Goal: Task Accomplishment & Management: Manage account settings

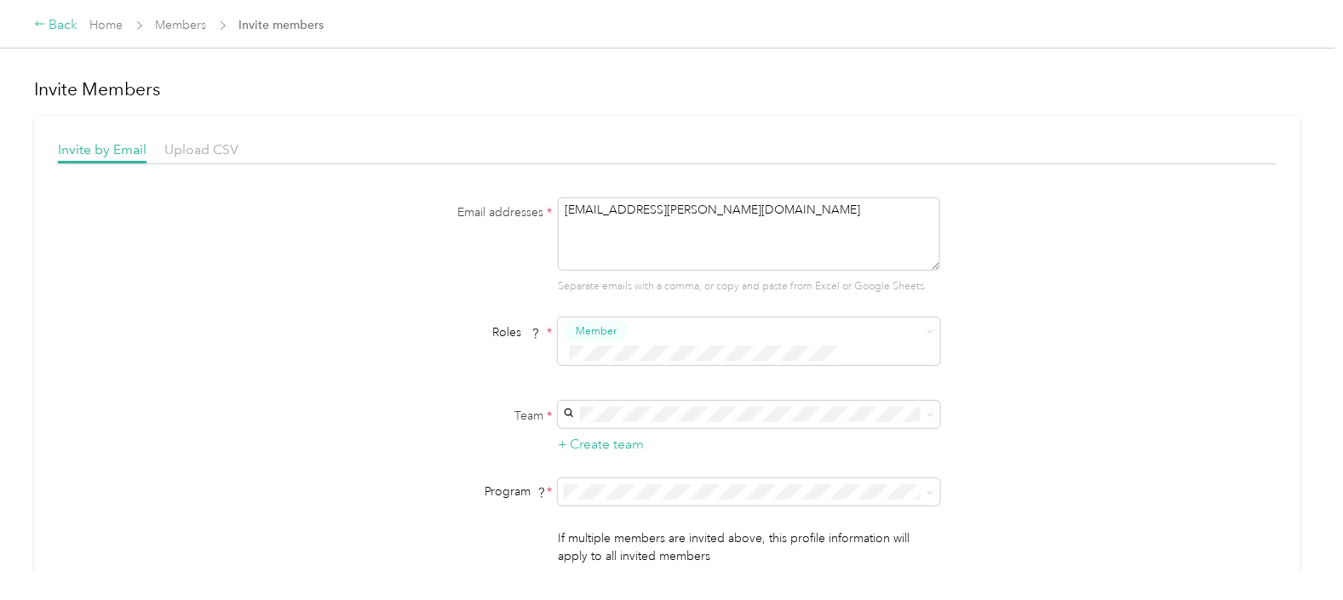
click at [53, 17] on div "Back" at bounding box center [56, 25] width 44 height 20
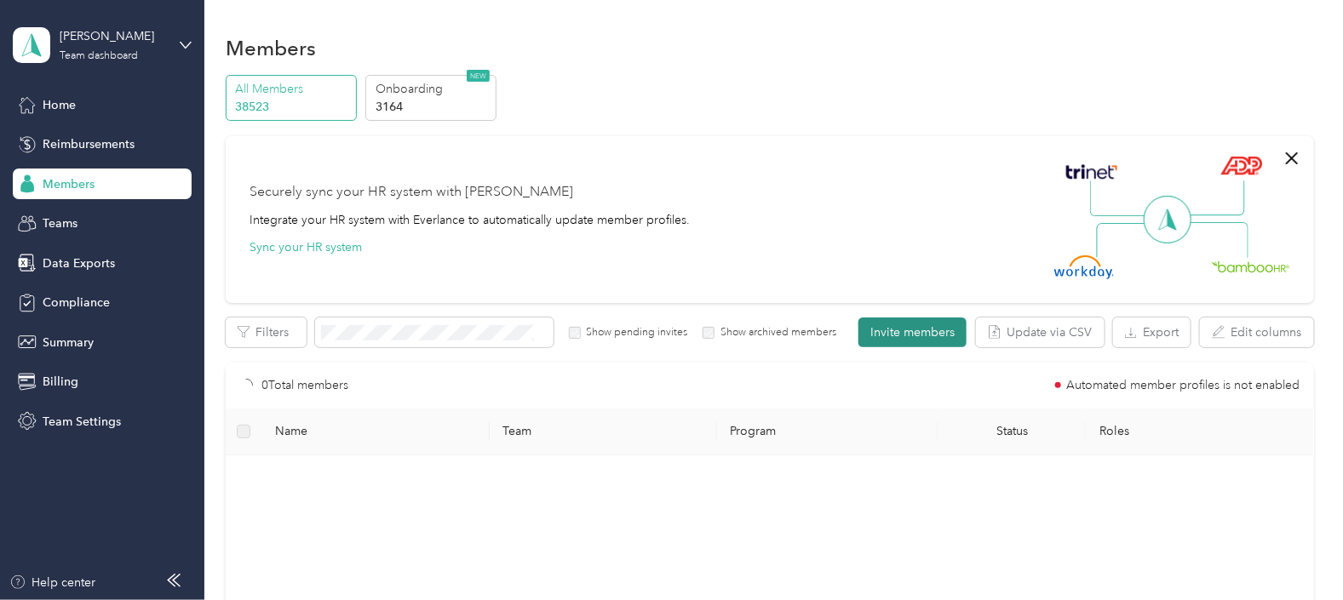
click at [883, 338] on button "Invite members" at bounding box center [913, 333] width 108 height 30
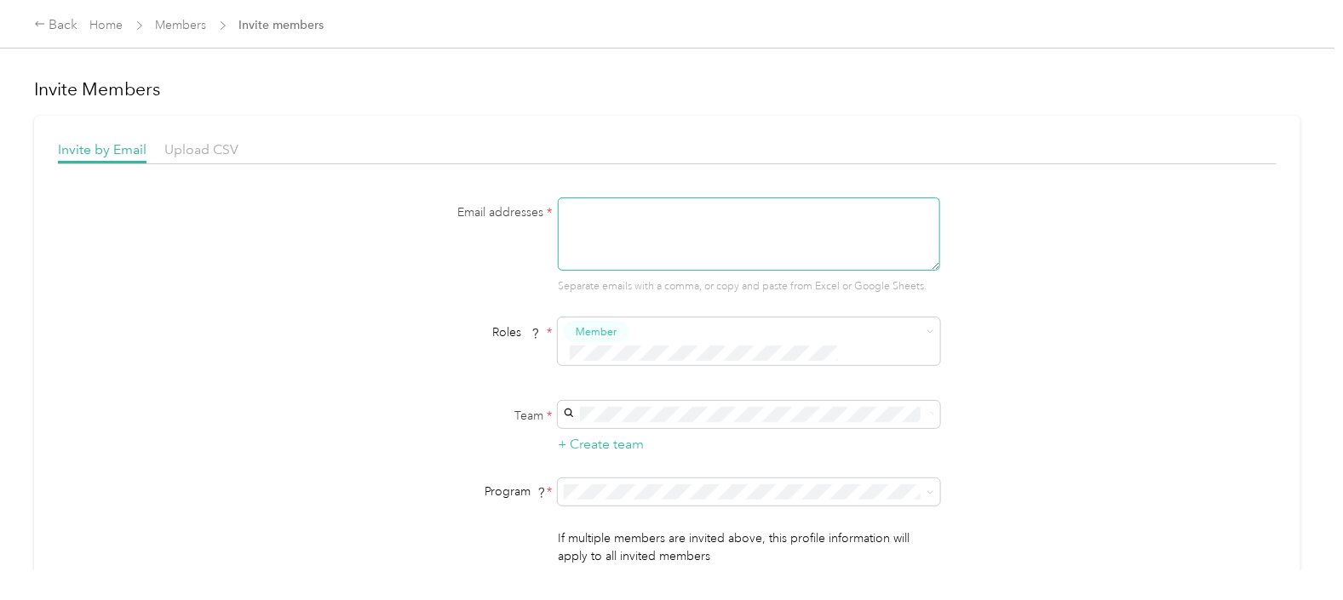
click at [607, 230] on textarea at bounding box center [749, 234] width 382 height 73
paste textarea "[EMAIL_ADDRESS][PERSON_NAME][DOMAIN_NAME]"
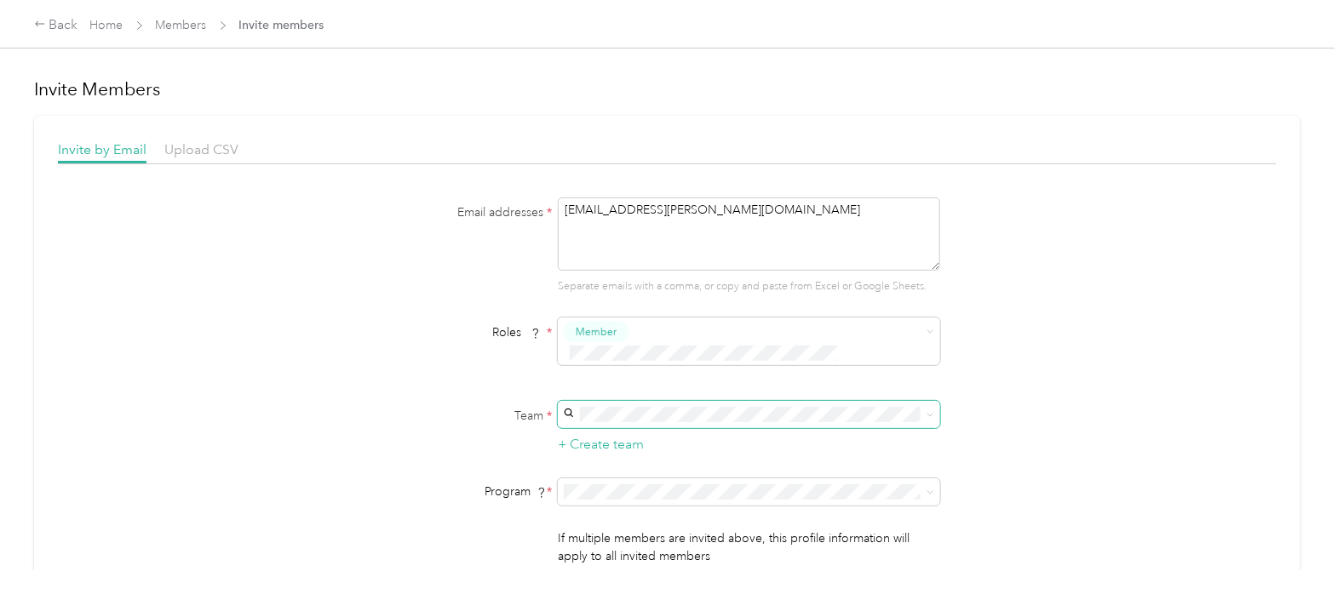
type textarea "[EMAIL_ADDRESS][PERSON_NAME][DOMAIN_NAME]"
click at [650, 222] on p "[PERSON_NAME]" at bounding box center [745, 225] width 359 height 18
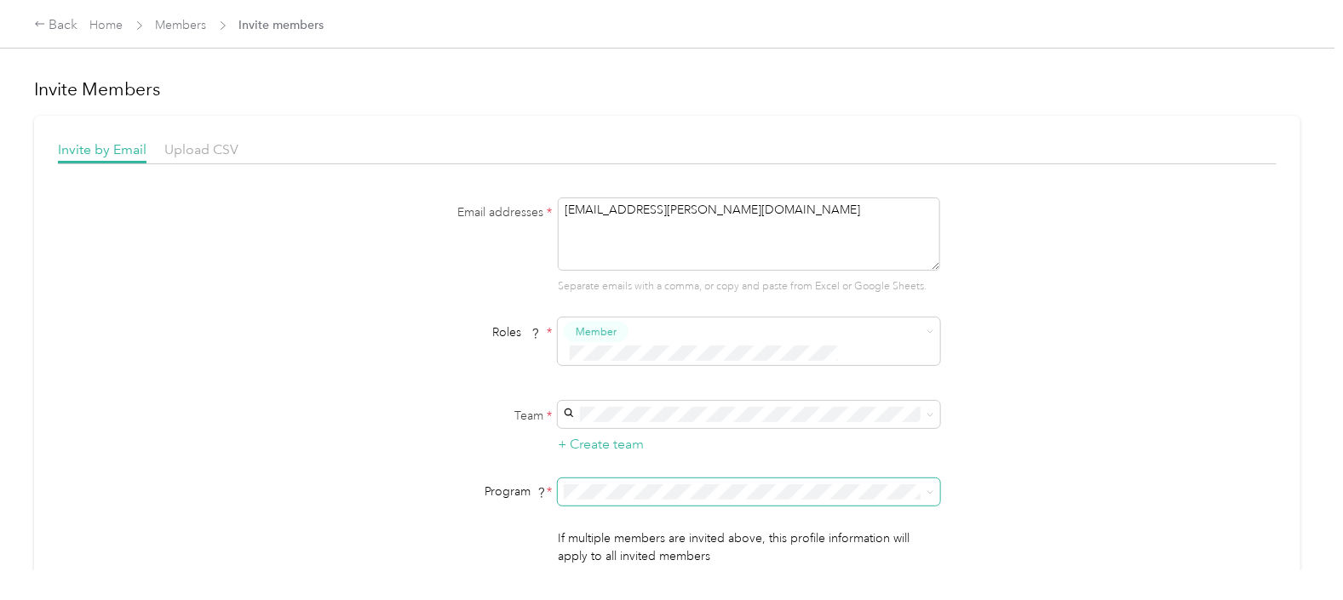
click at [933, 479] on span at bounding box center [749, 492] width 382 height 27
click at [927, 489] on icon at bounding box center [931, 493] width 8 height 8
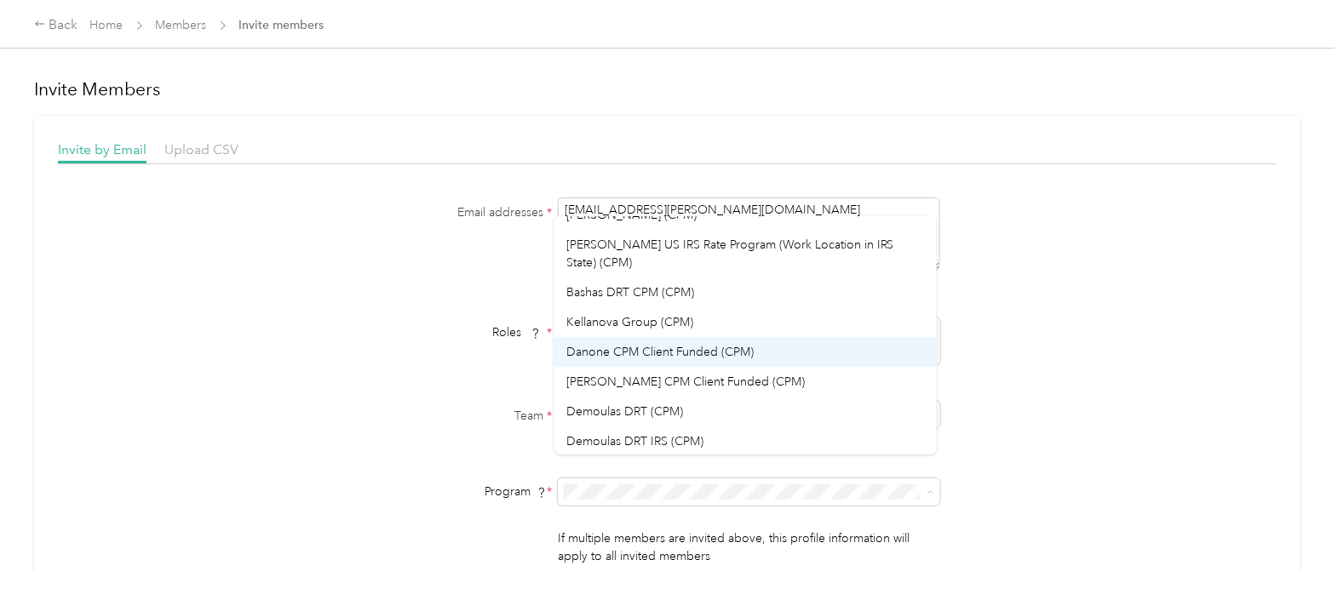
scroll to position [212, 0]
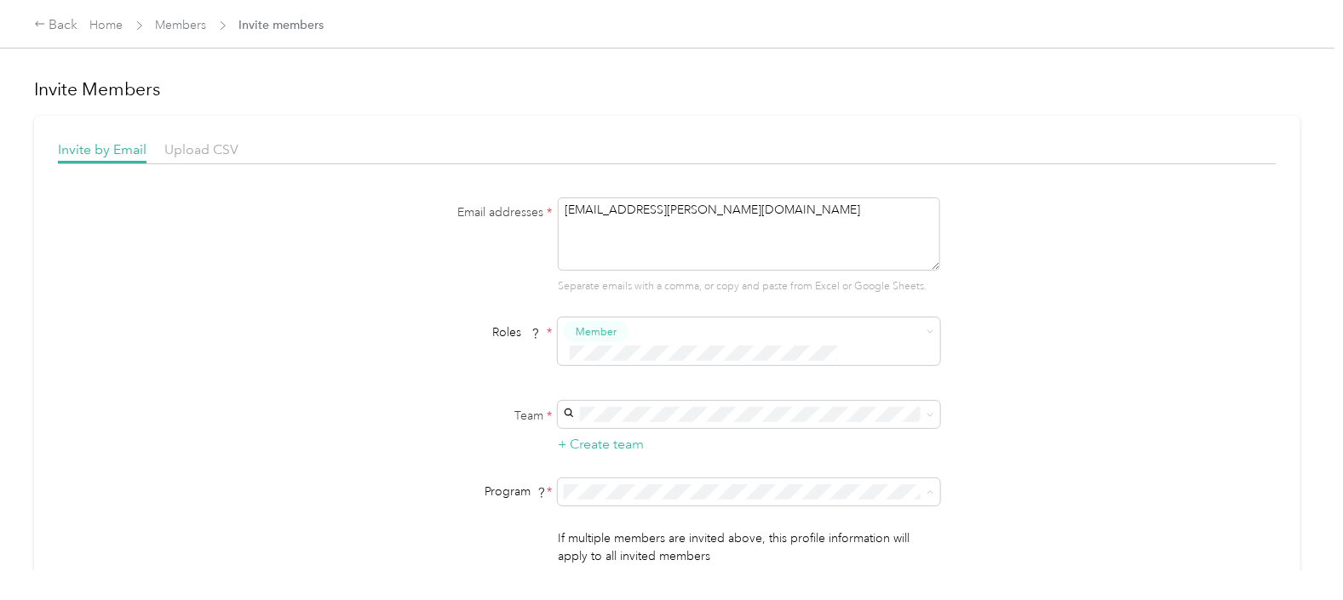
click at [646, 268] on span "Bashas DRT CPM (CPM)" at bounding box center [630, 275] width 128 height 14
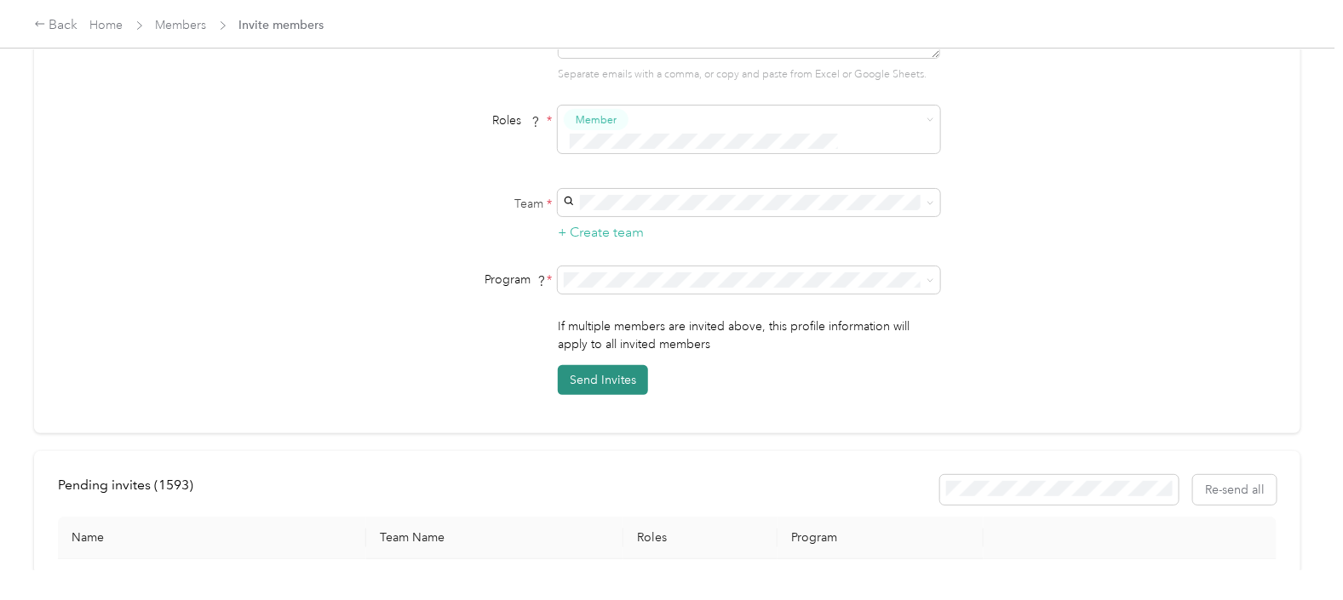
click at [594, 365] on button "Send Invites" at bounding box center [603, 380] width 90 height 30
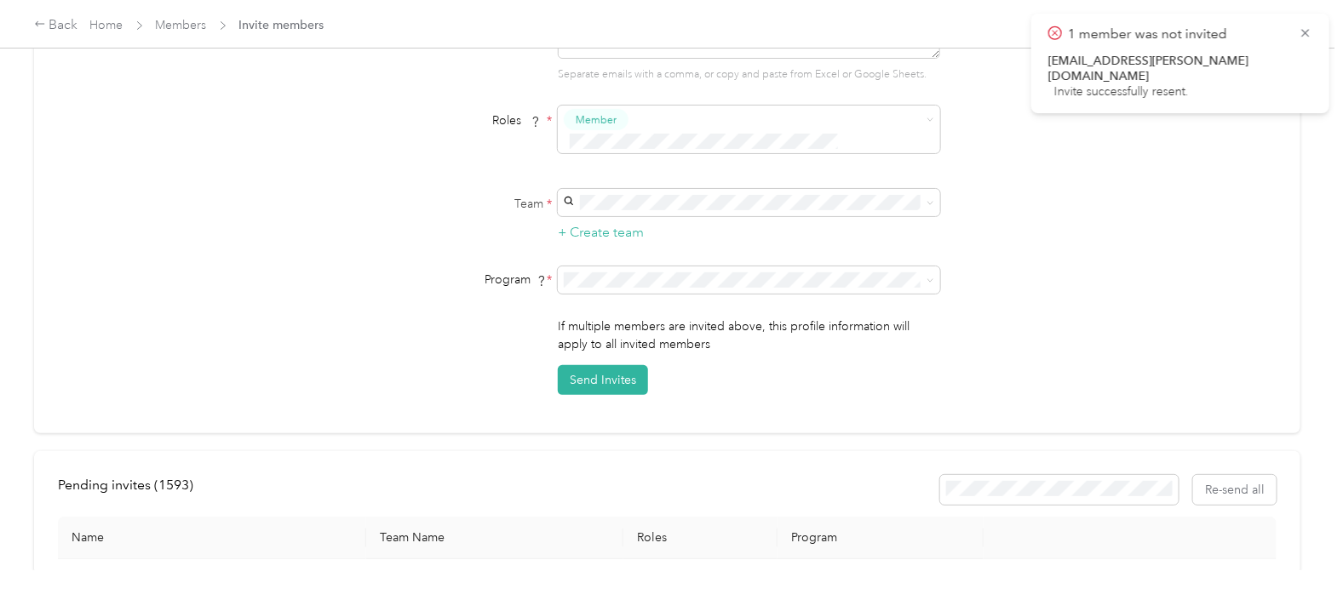
click at [63, 14] on div "Back Home Members Invite members" at bounding box center [671, 24] width 1343 height 48
click at [60, 25] on div "Back" at bounding box center [56, 25] width 44 height 20
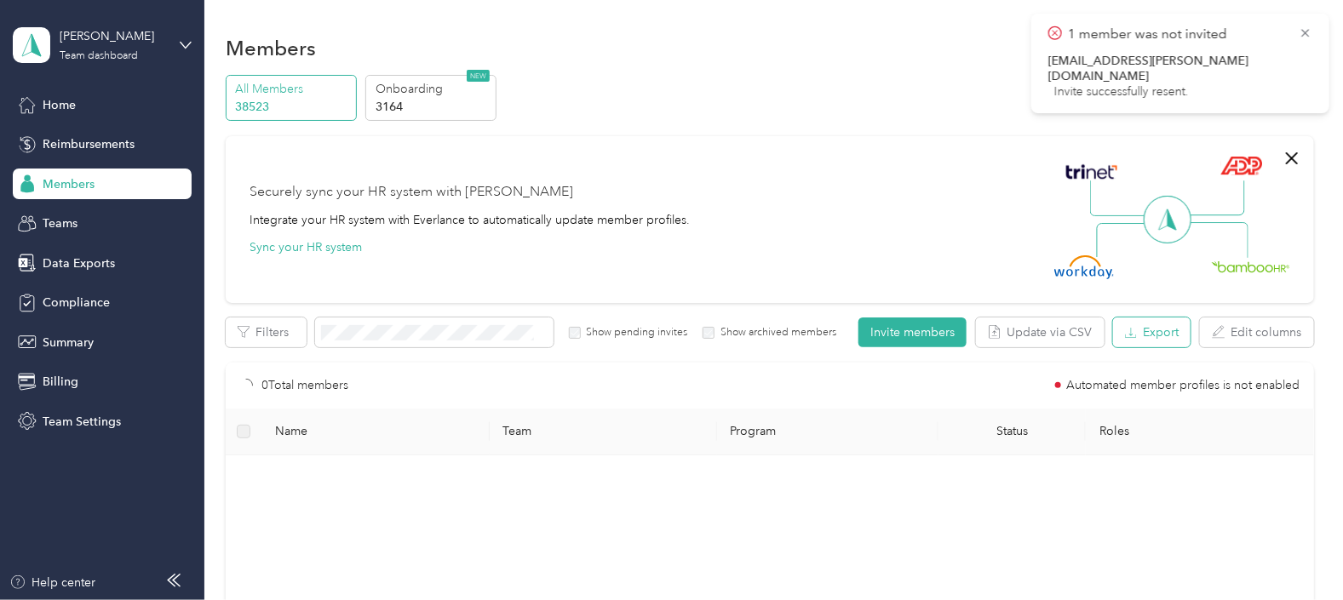
click at [1140, 336] on button "Export" at bounding box center [1152, 333] width 78 height 30
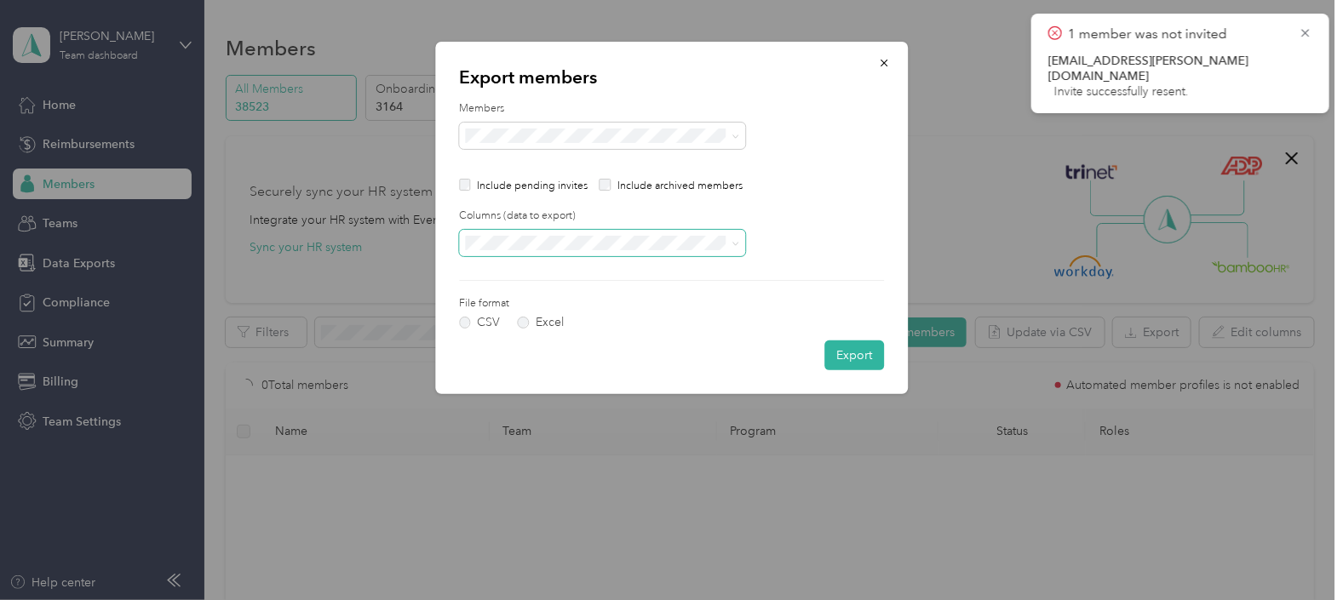
click at [733, 246] on icon at bounding box center [736, 244] width 8 height 8
click at [549, 294] on div "All columns" at bounding box center [602, 303] width 262 height 18
click at [859, 356] on button "Export" at bounding box center [854, 356] width 60 height 30
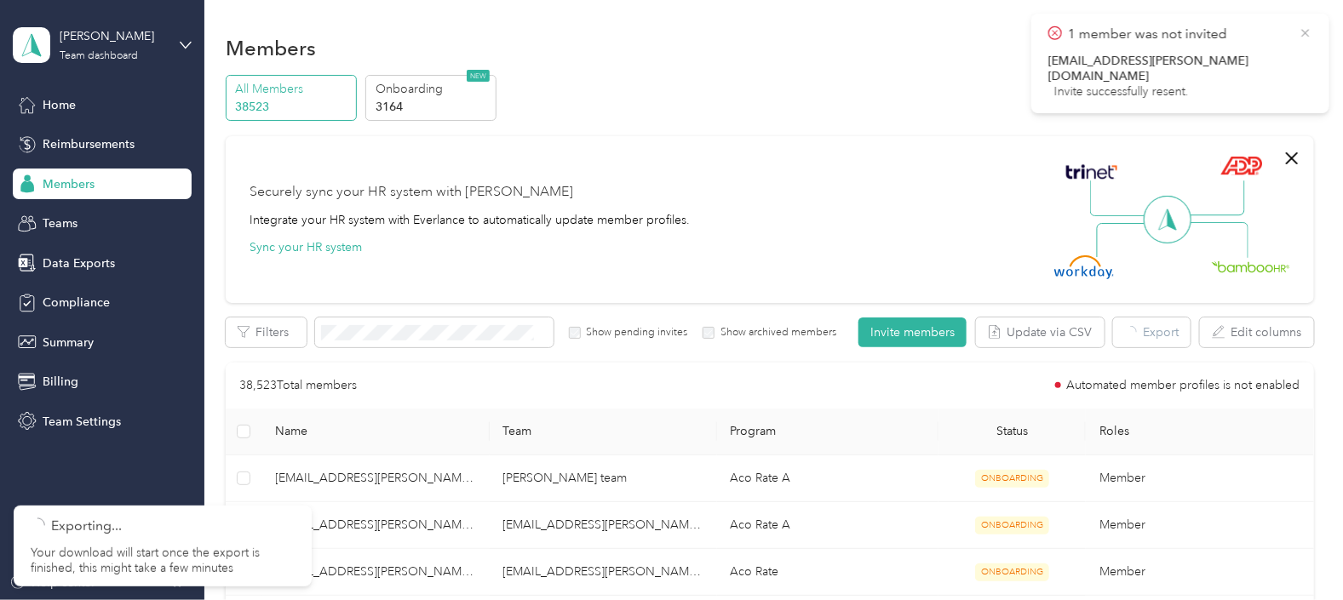
click at [1305, 32] on icon at bounding box center [1305, 33] width 8 height 8
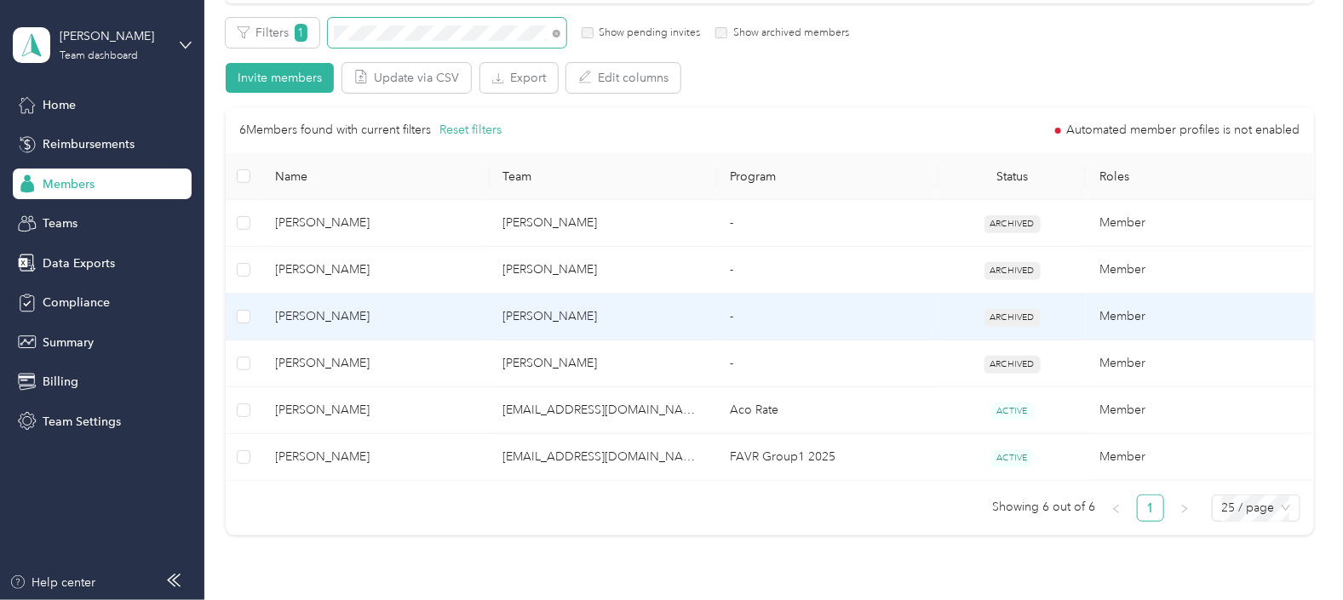
scroll to position [319, 0]
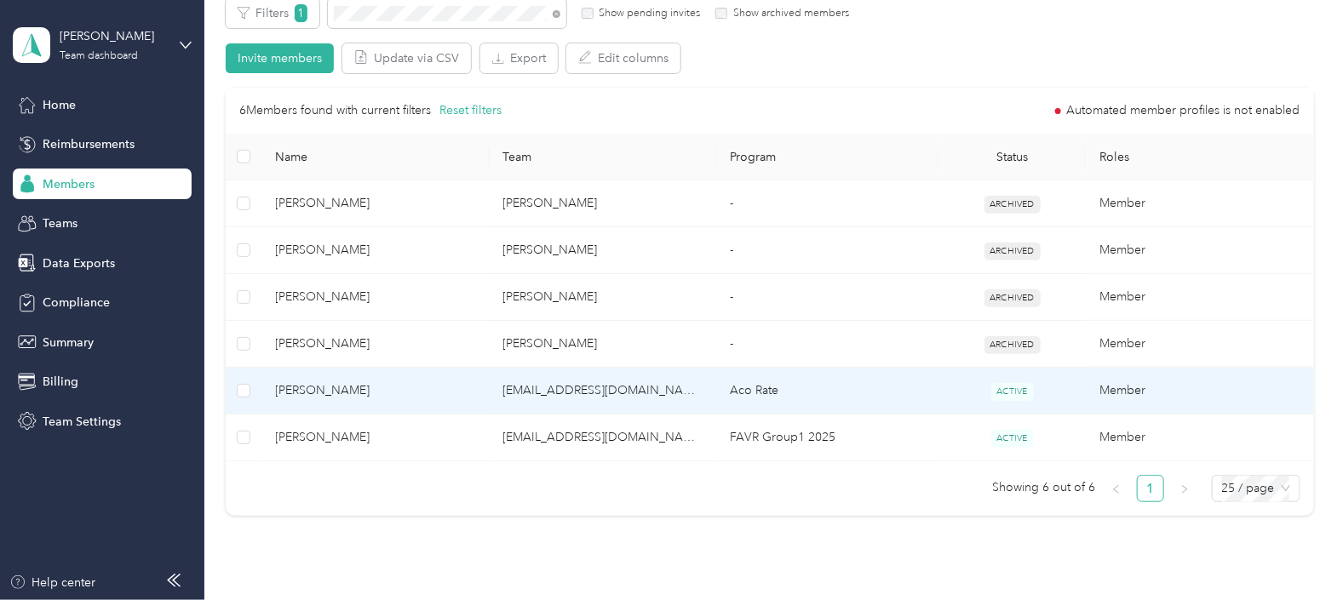
click at [451, 387] on span "[PERSON_NAME]" at bounding box center [376, 391] width 200 height 19
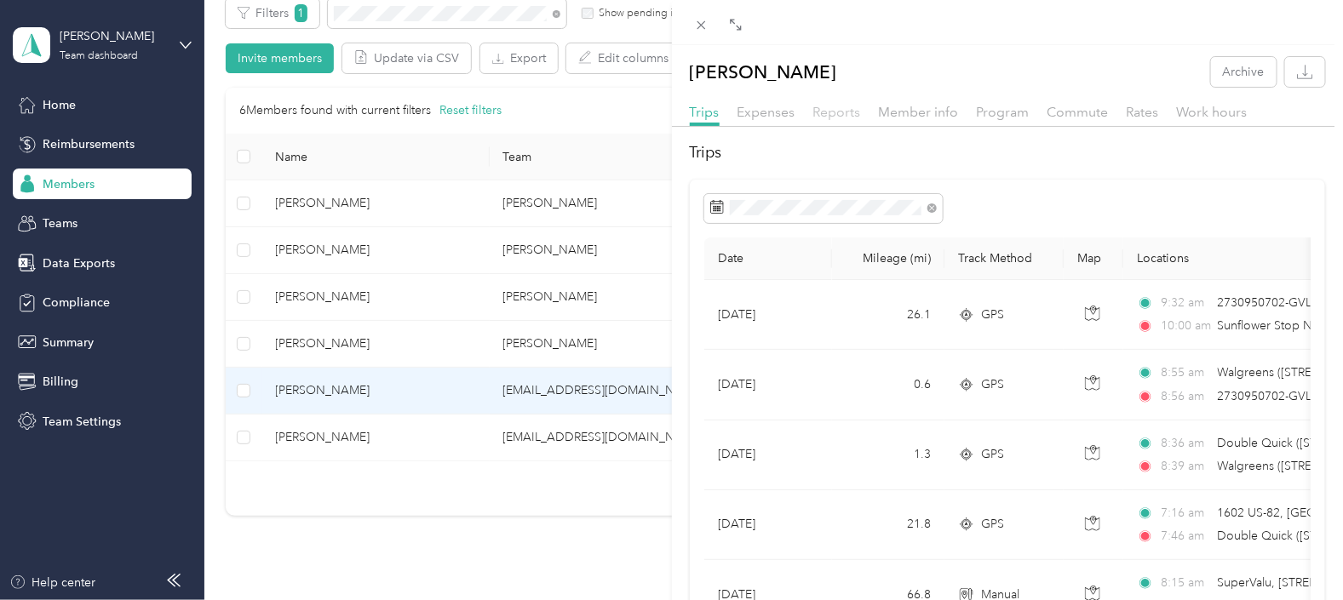
click at [831, 112] on span "Reports" at bounding box center [837, 112] width 48 height 16
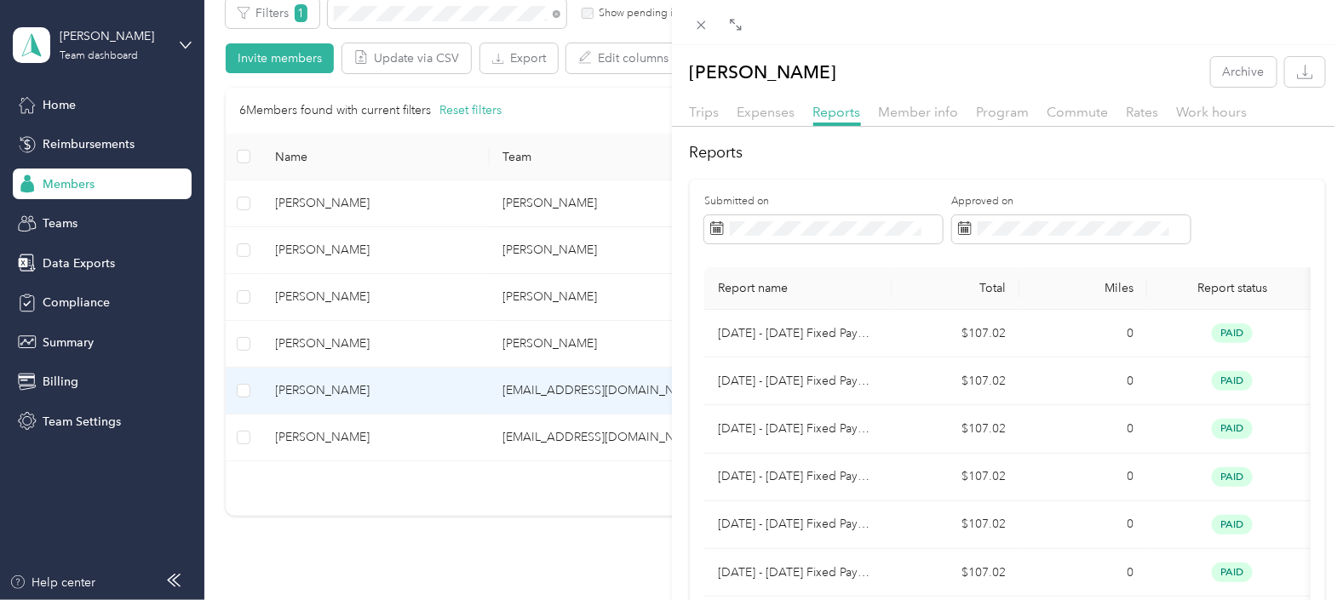
click at [402, 397] on div "[PERSON_NAME] Archive Trips Expenses Reports Member info Program Commute Rates …" at bounding box center [671, 300] width 1343 height 600
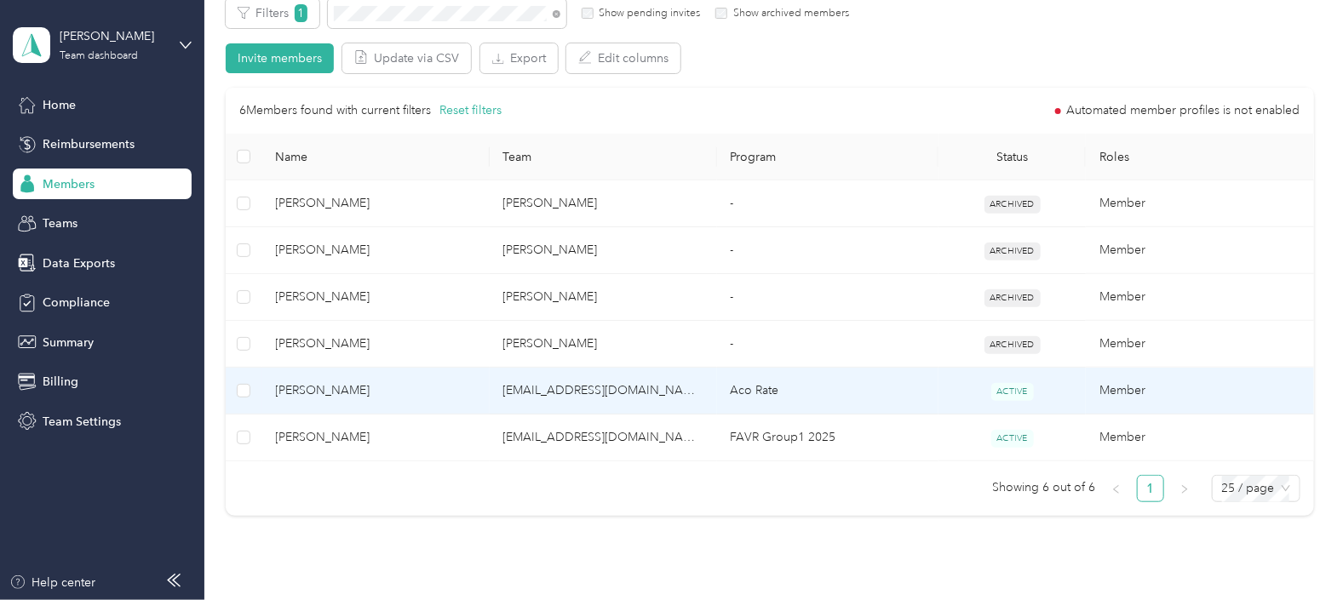
click at [455, 390] on span "[PERSON_NAME]" at bounding box center [376, 391] width 200 height 19
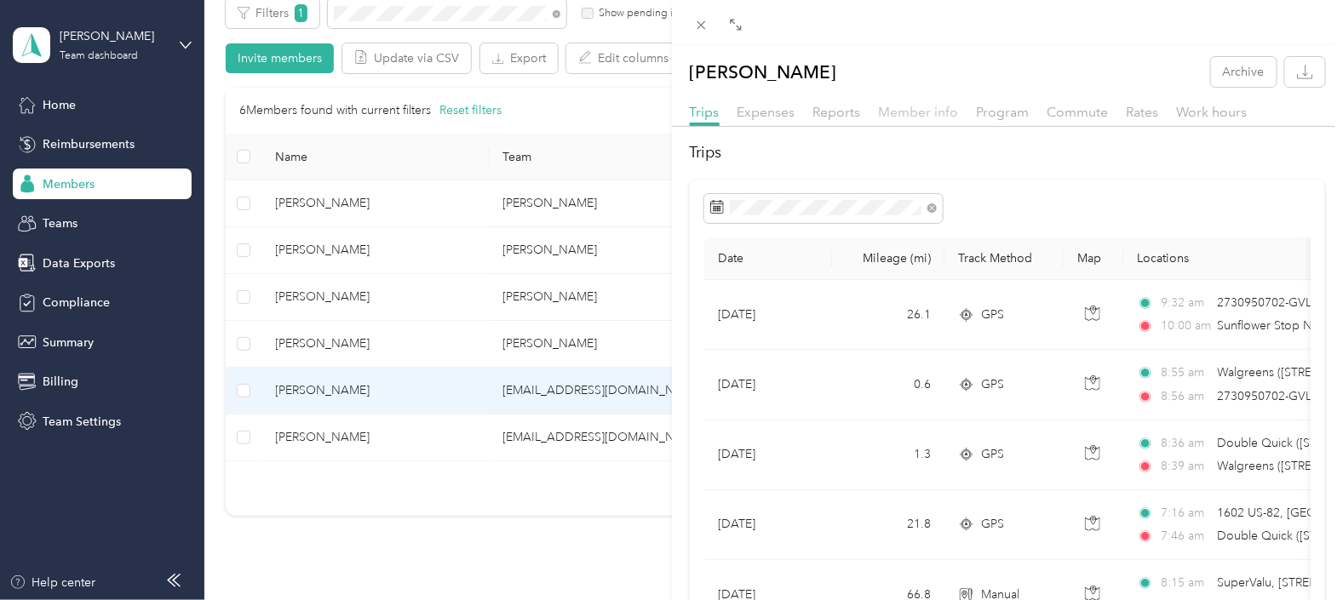
click at [924, 115] on span "Member info" at bounding box center [919, 112] width 80 height 16
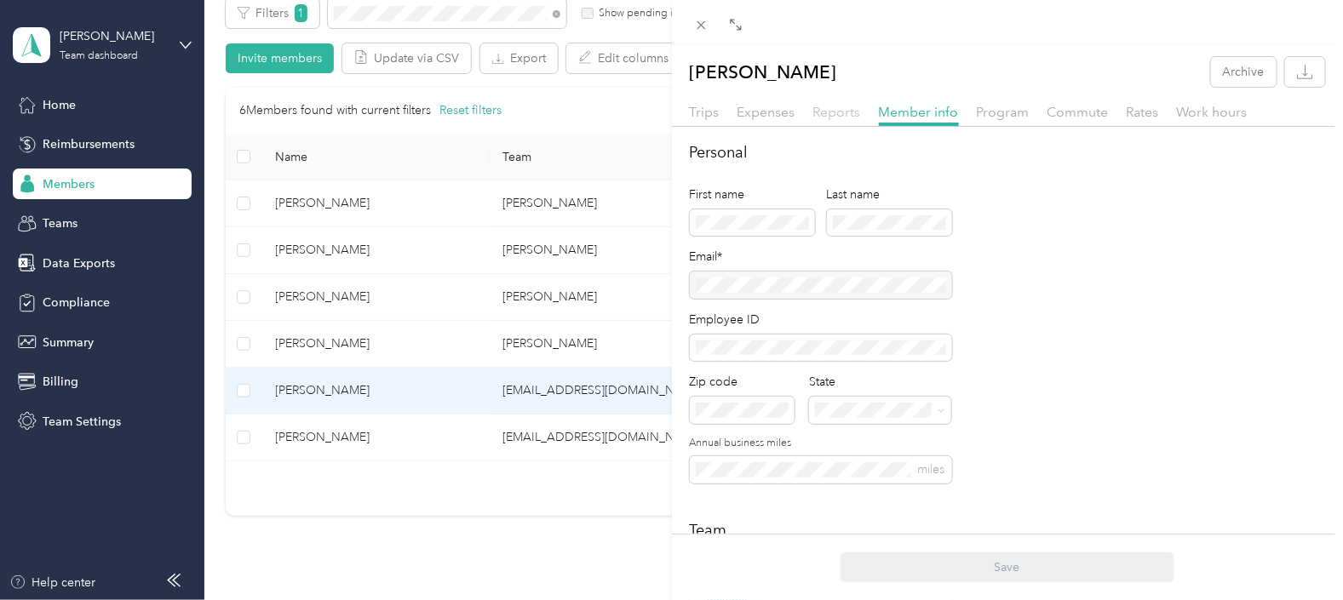
click at [846, 112] on span "Reports" at bounding box center [837, 112] width 48 height 16
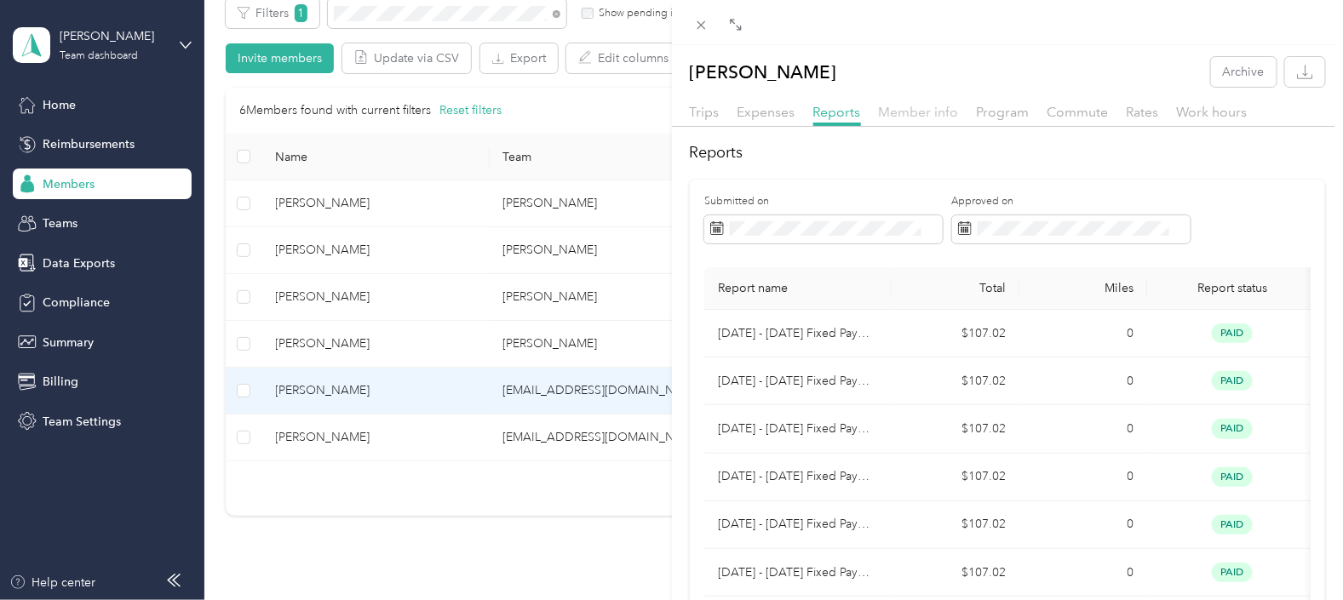
click at [914, 112] on span "Member info" at bounding box center [919, 112] width 80 height 16
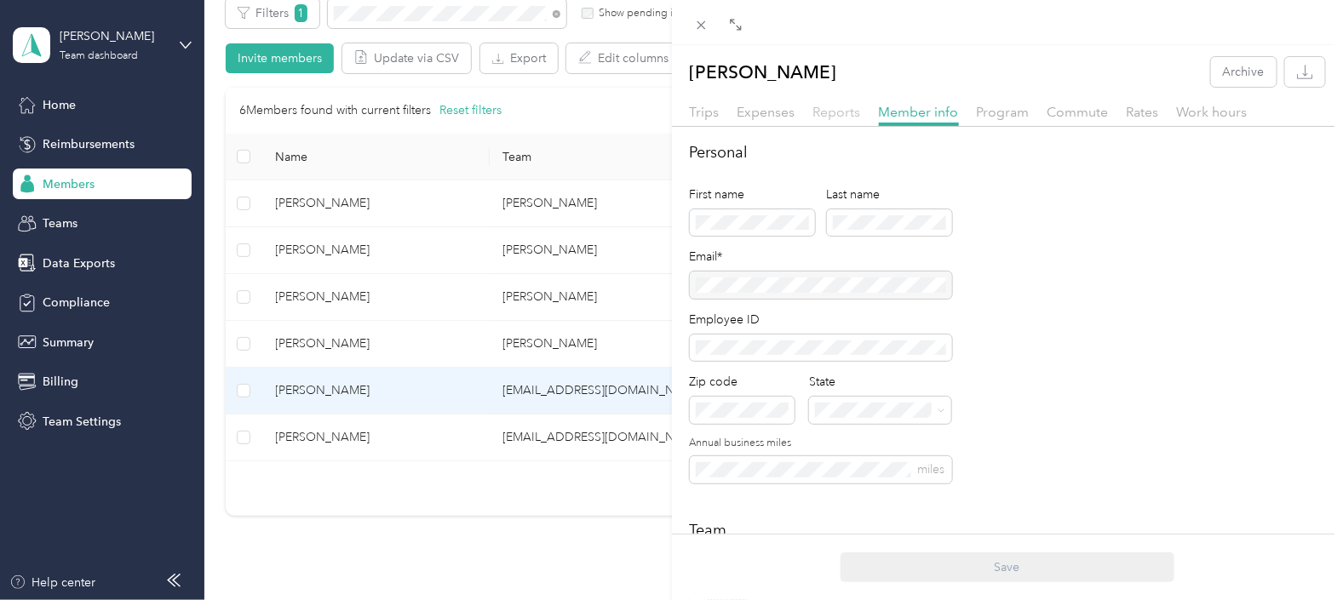
click at [841, 111] on span "Reports" at bounding box center [837, 112] width 48 height 16
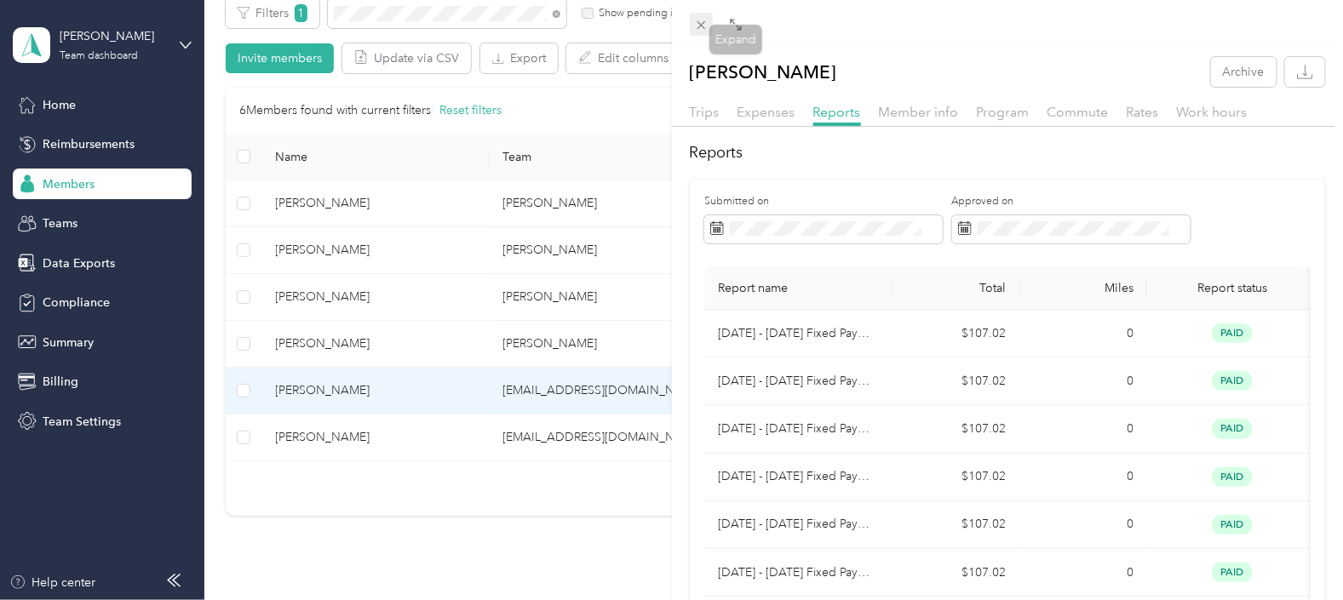
click at [700, 32] on icon at bounding box center [701, 25] width 14 height 14
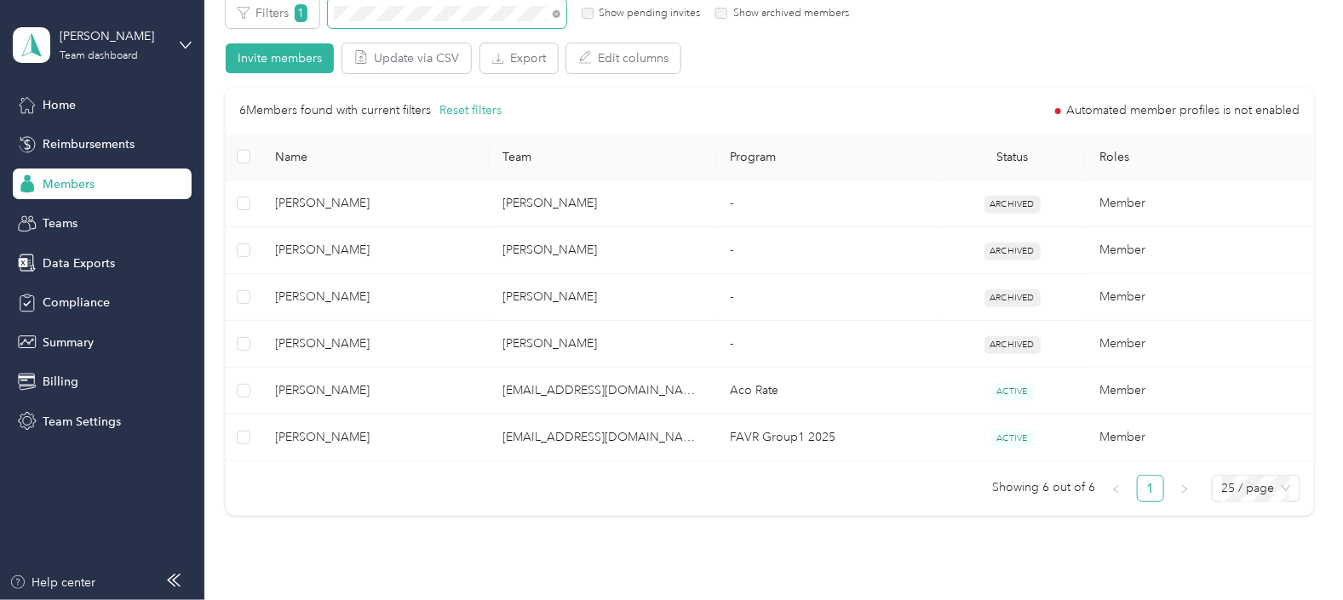
click at [324, 14] on div "Filters 1 Show pending invites Show archived members" at bounding box center [537, 13] width 623 height 30
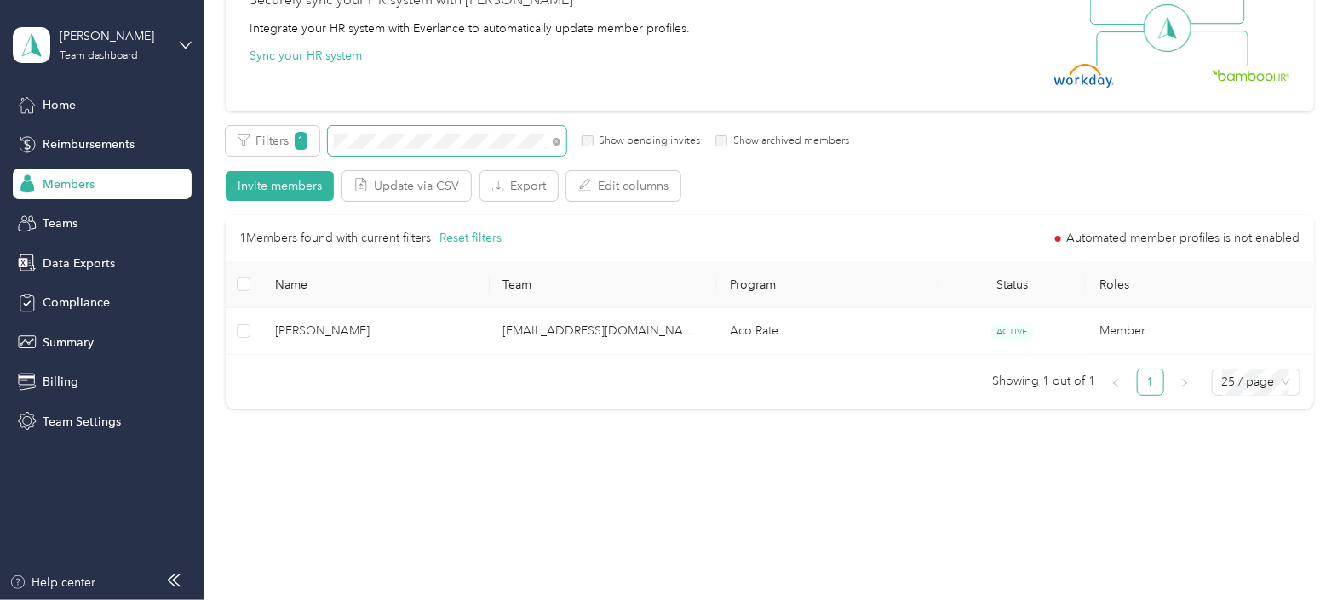
scroll to position [191, 0]
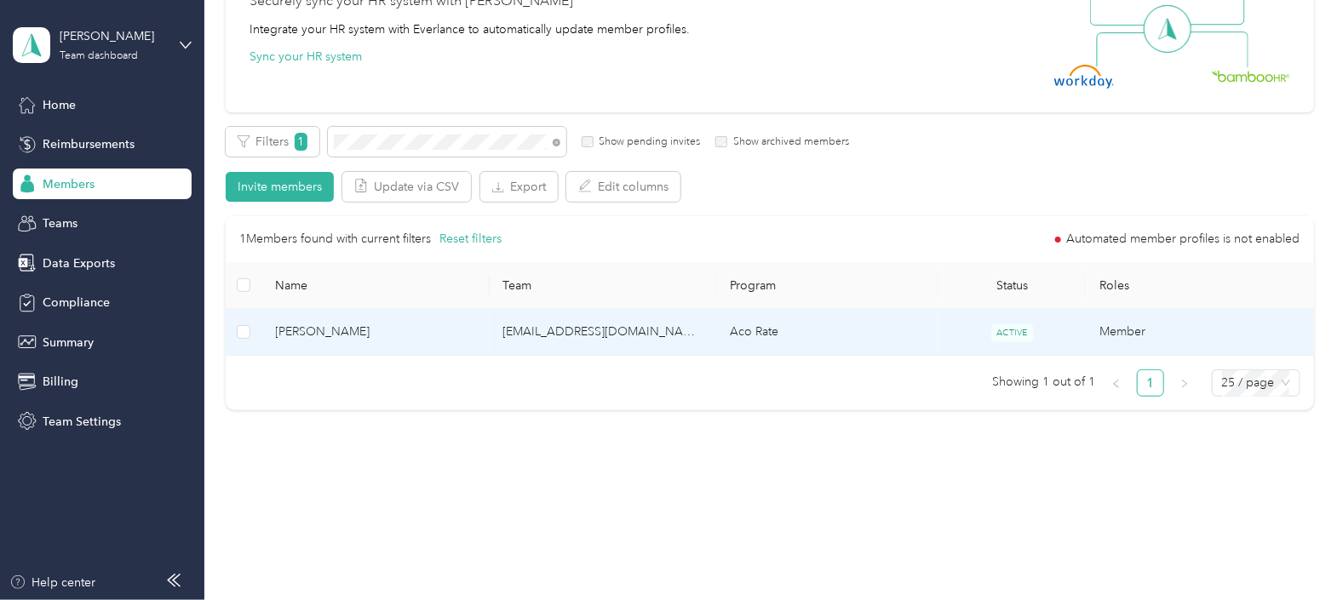
click at [503, 332] on td "[EMAIL_ADDRESS][DOMAIN_NAME]" at bounding box center [603, 332] width 227 height 47
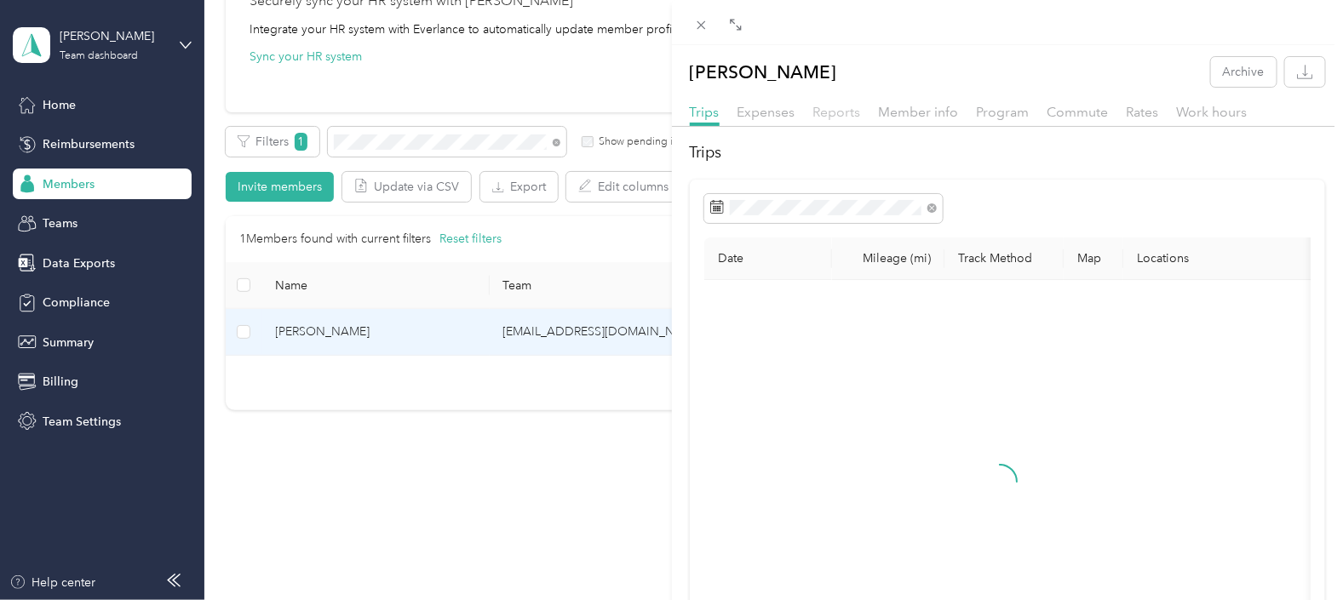
click at [834, 118] on span "Reports" at bounding box center [837, 112] width 48 height 16
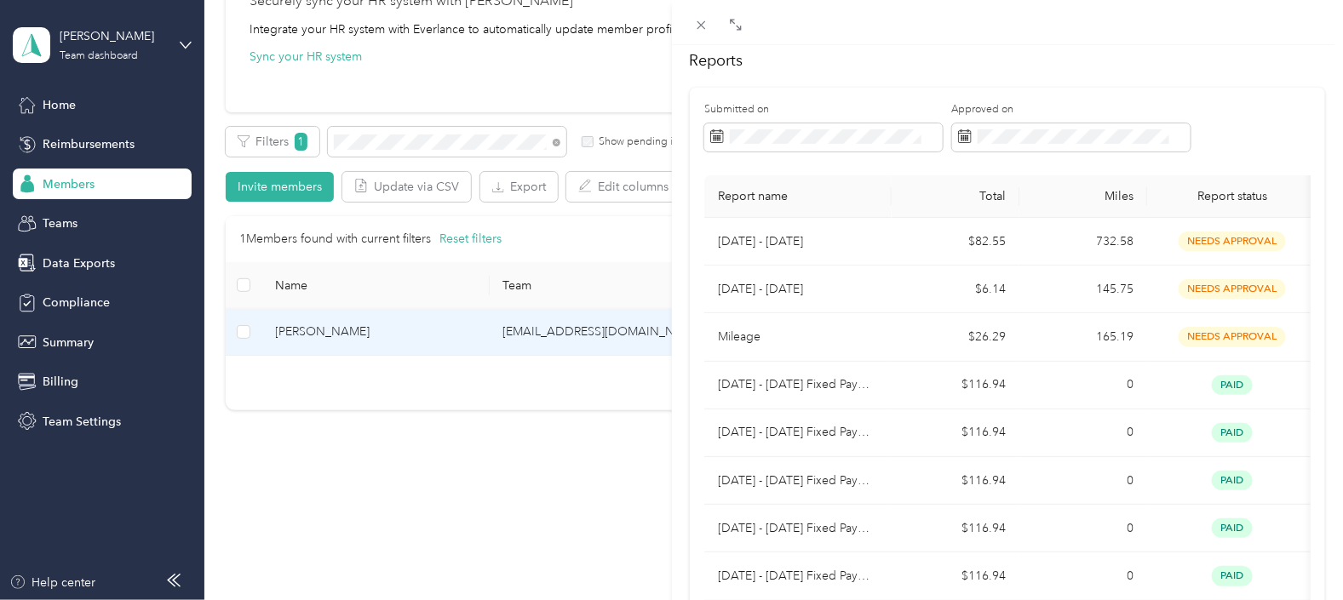
scroll to position [110, 0]
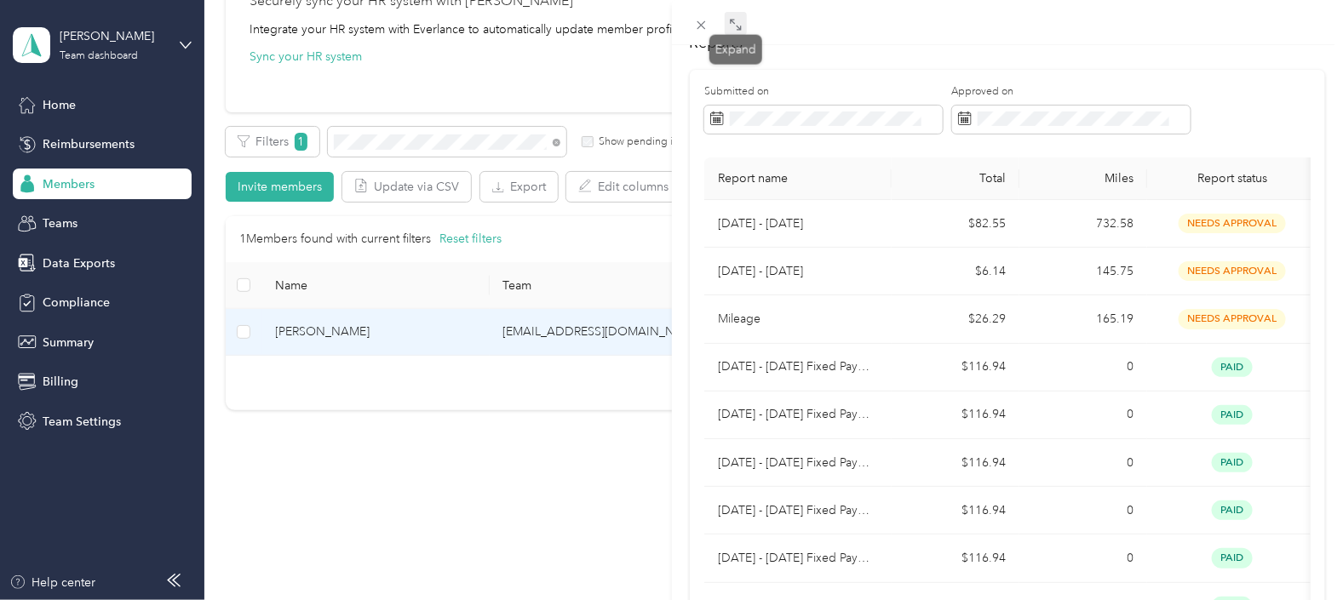
click at [738, 29] on icon at bounding box center [736, 25] width 14 height 14
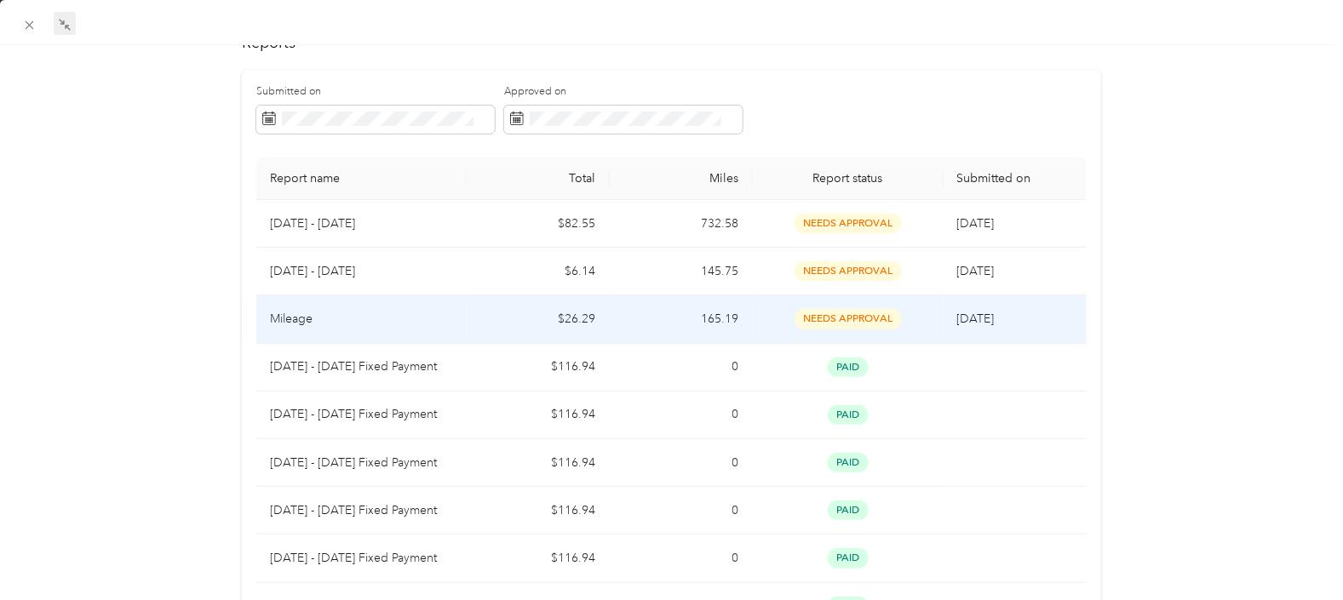
click at [467, 325] on td "$26.29" at bounding box center [538, 320] width 143 height 48
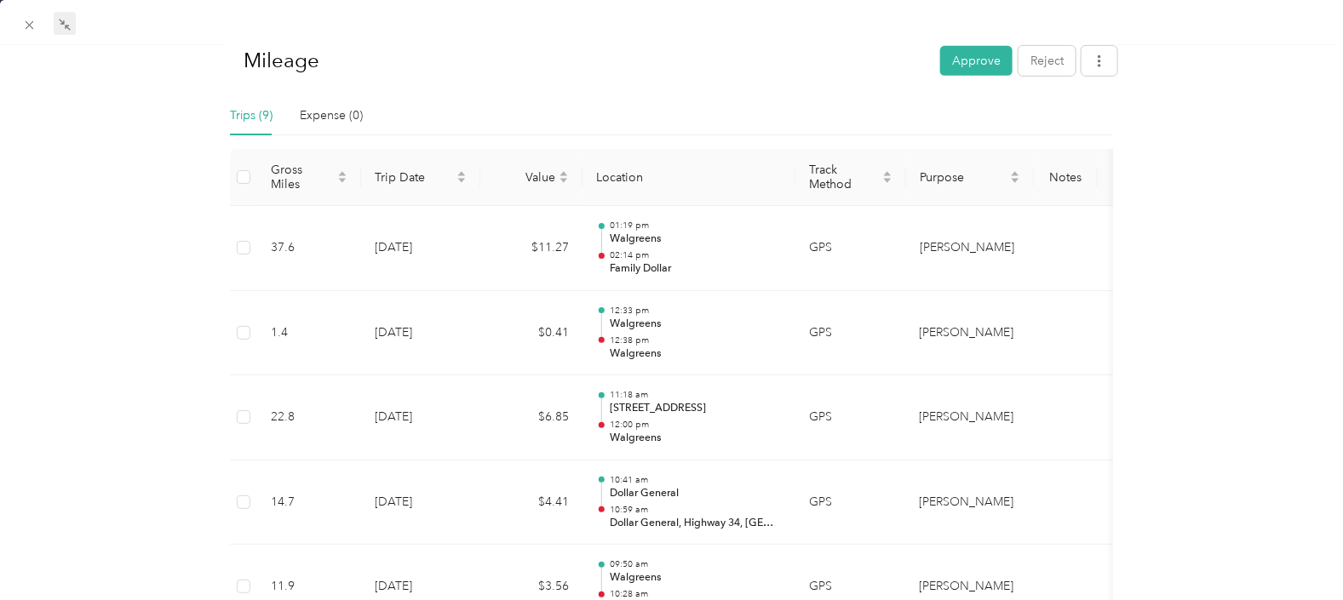
scroll to position [0, 0]
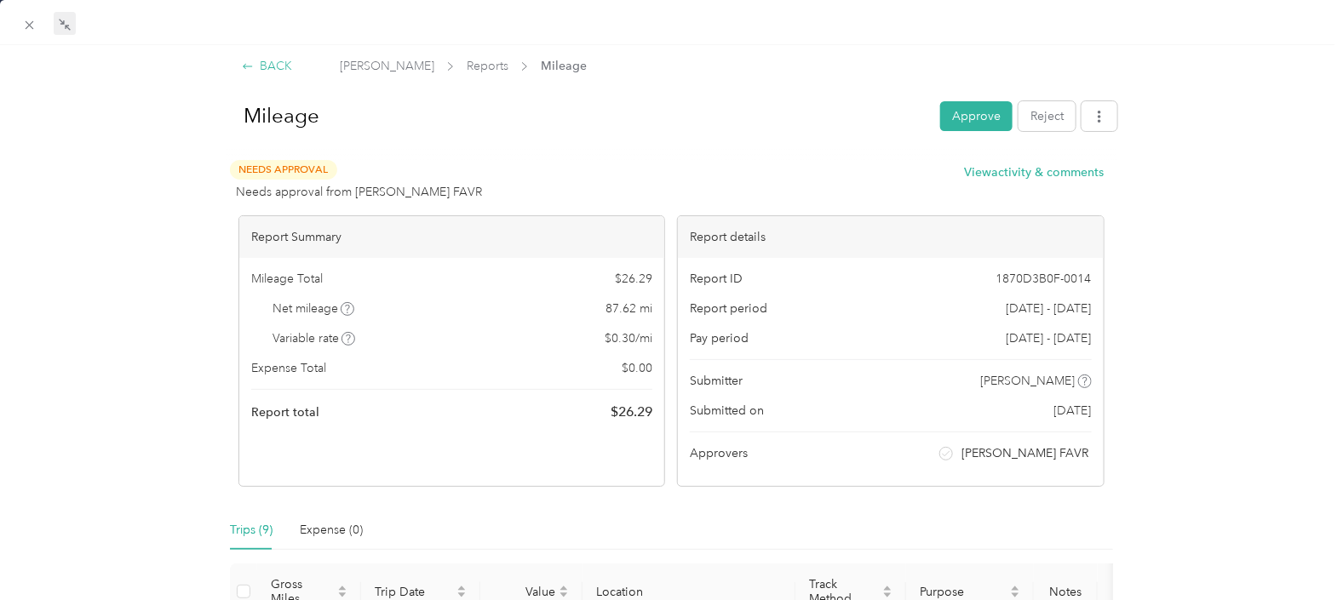
click at [273, 60] on div "BACK" at bounding box center [267, 66] width 50 height 18
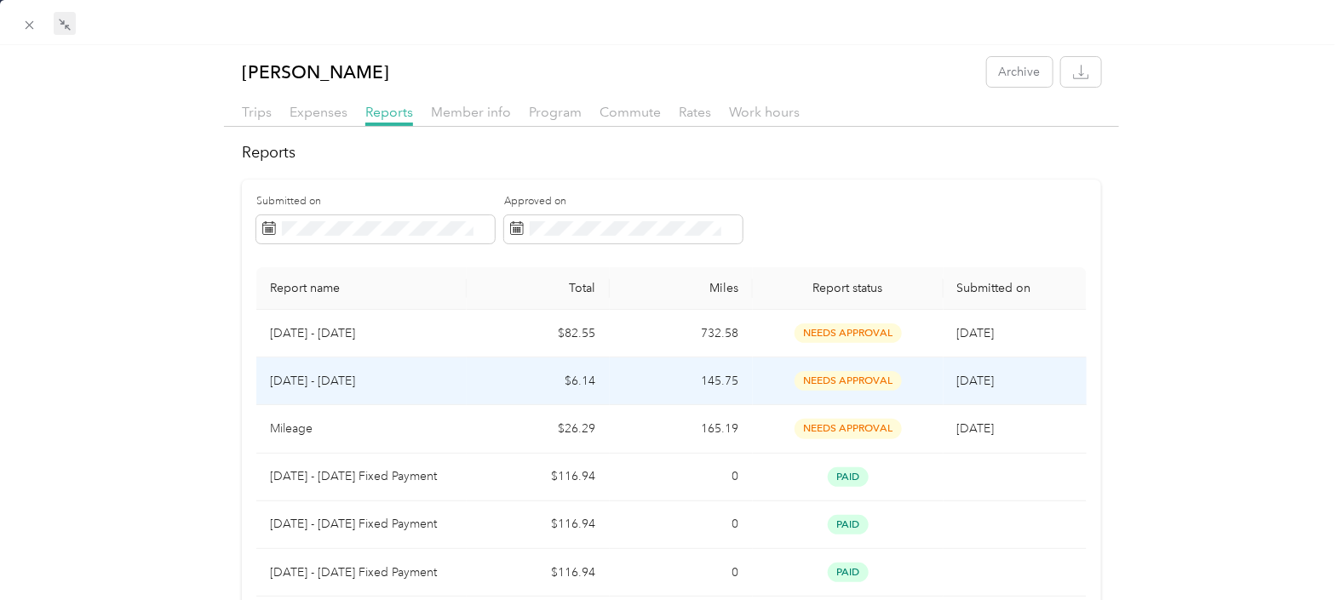
click at [490, 375] on td "$6.14" at bounding box center [538, 382] width 143 height 48
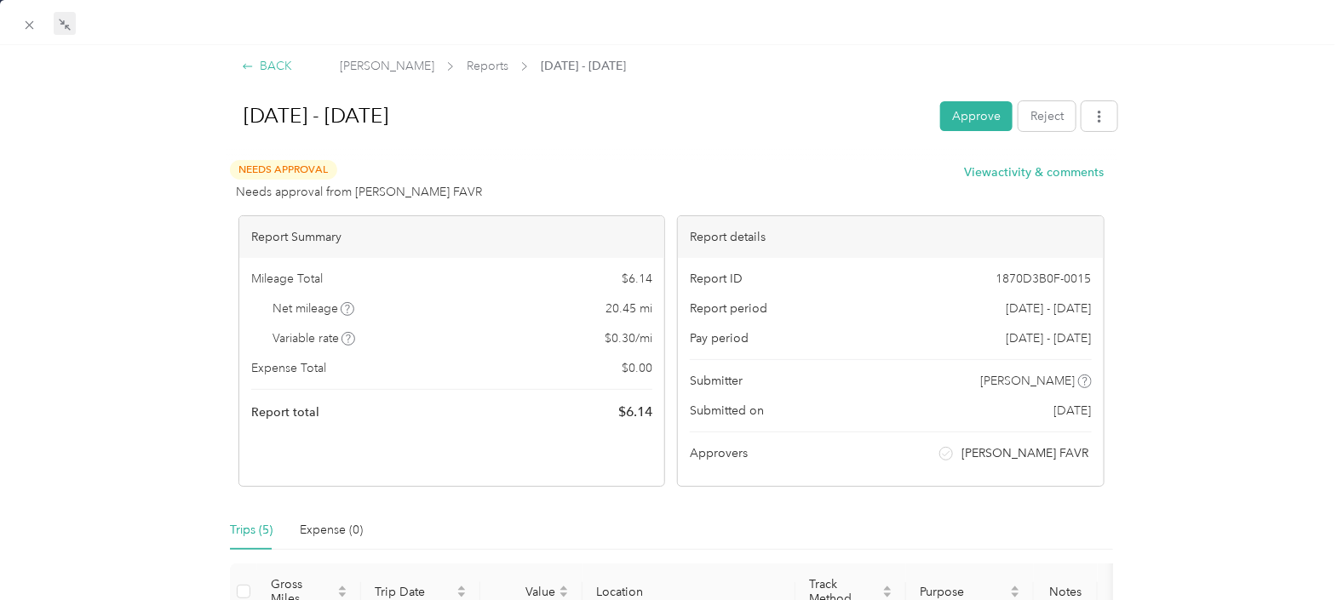
click at [267, 58] on div "BACK" at bounding box center [267, 66] width 50 height 18
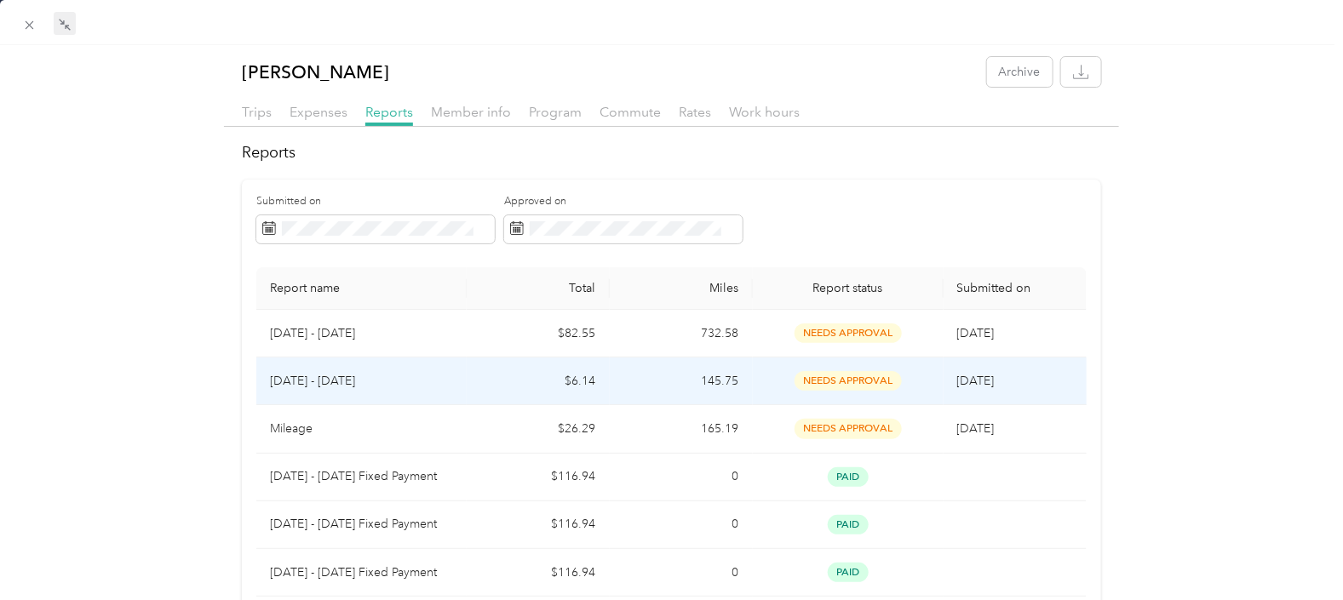
click at [647, 386] on td "145.75" at bounding box center [681, 382] width 143 height 48
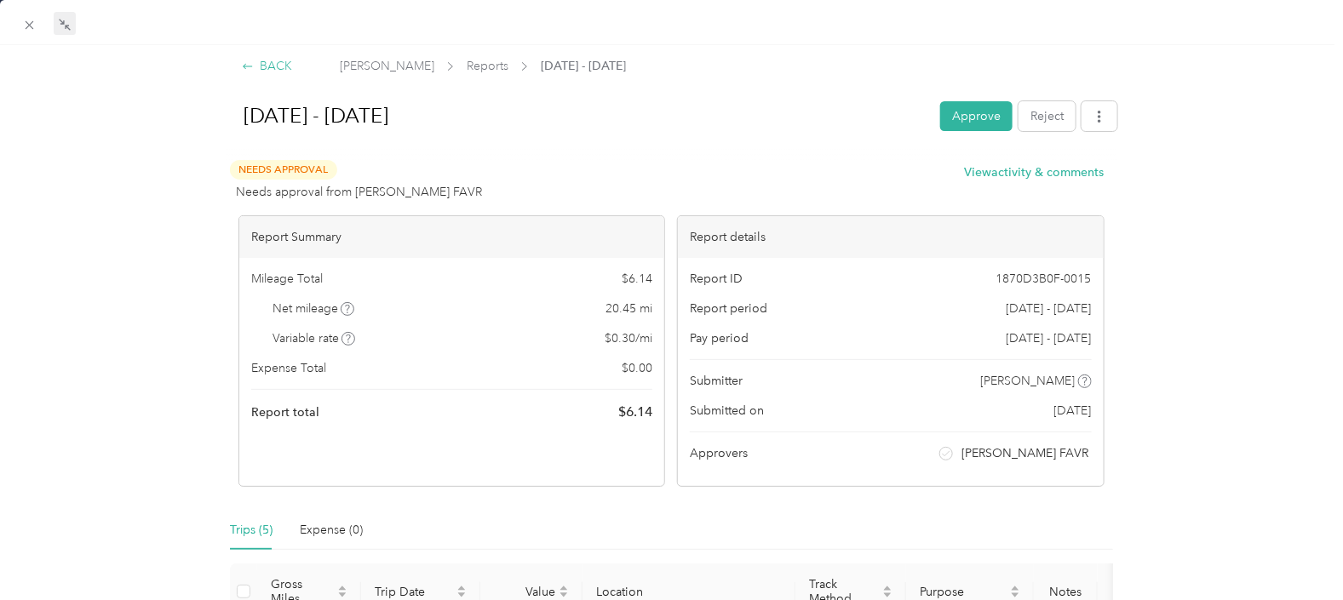
click at [273, 66] on div "BACK" at bounding box center [267, 66] width 50 height 18
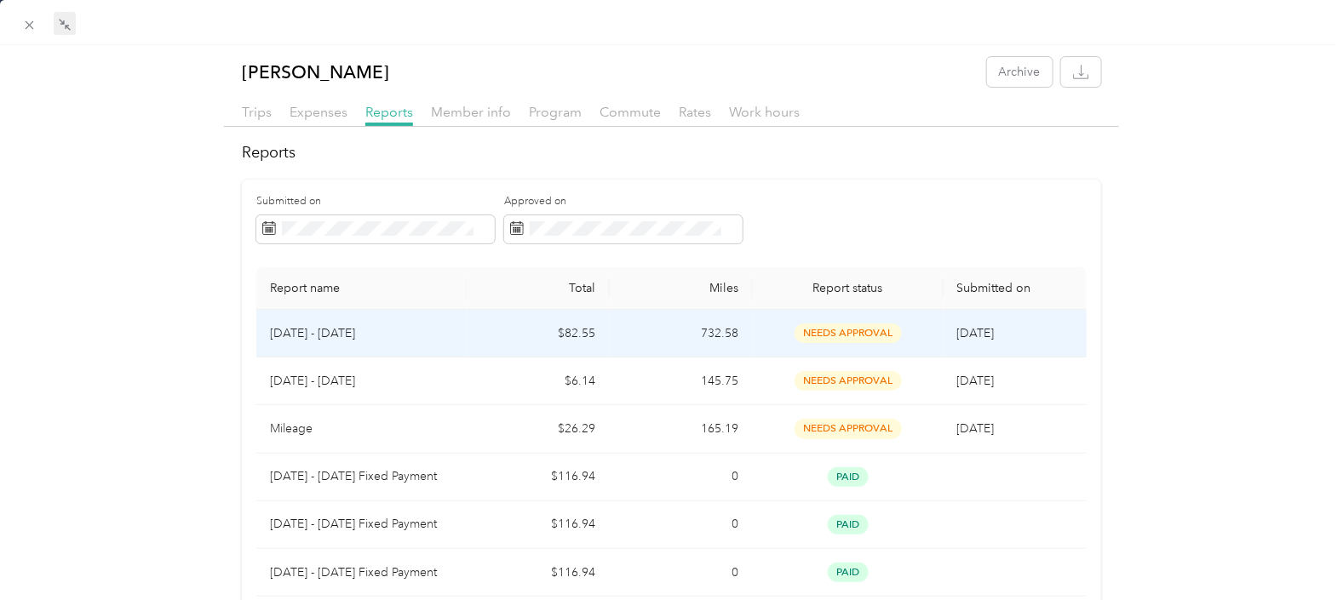
click at [635, 330] on td "732.58" at bounding box center [681, 334] width 143 height 48
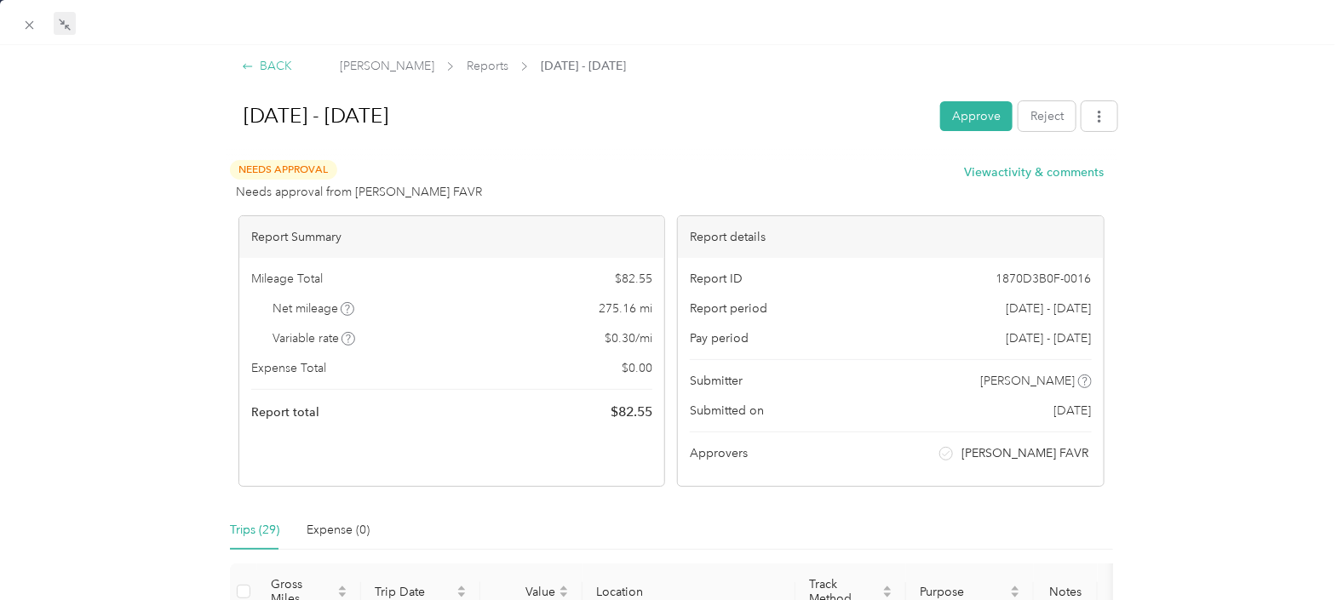
click at [264, 62] on div "BACK" at bounding box center [267, 66] width 50 height 18
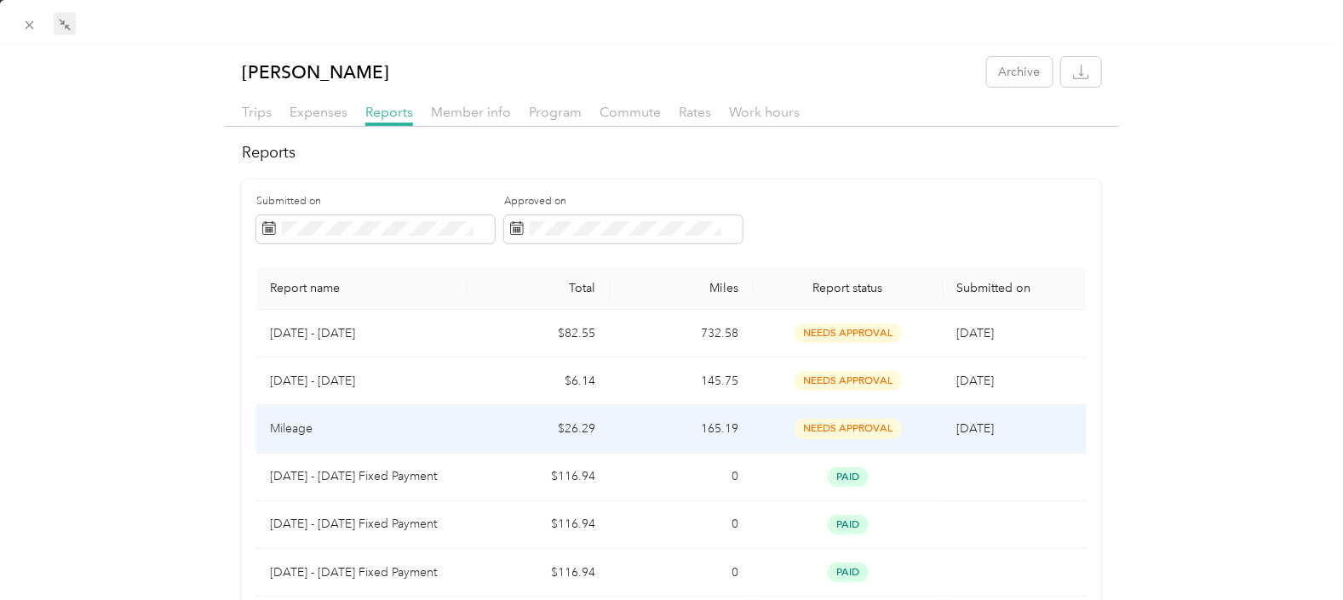
click at [475, 427] on td "$26.29" at bounding box center [538, 429] width 143 height 48
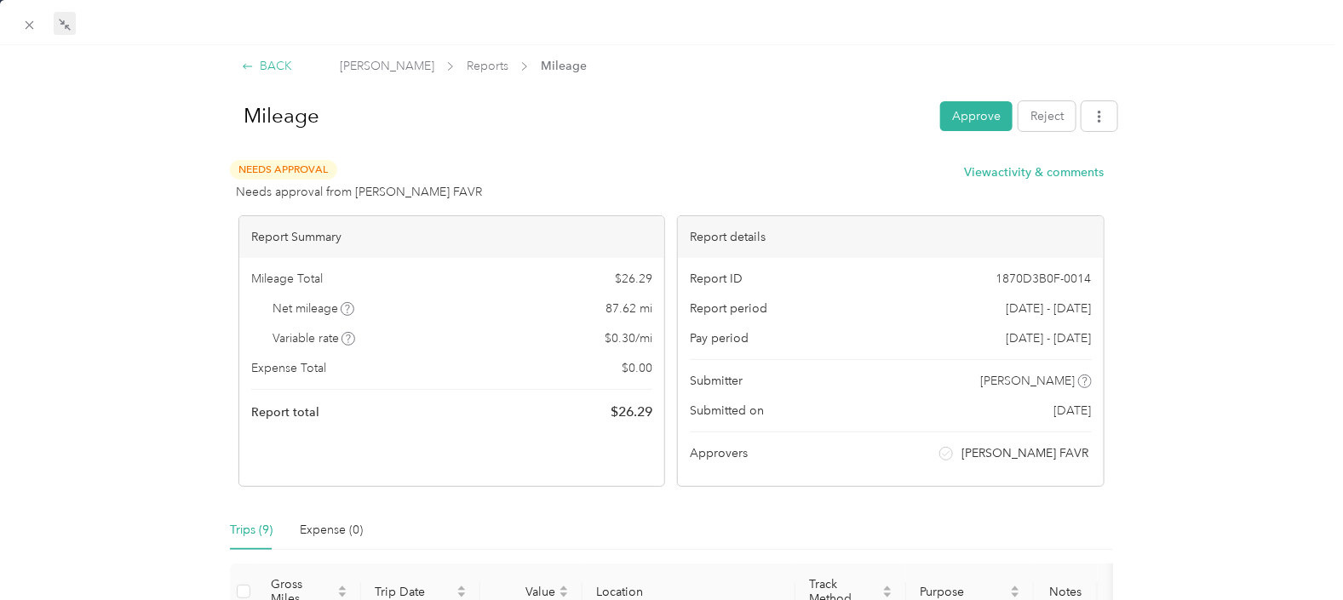
click at [273, 66] on div "BACK" at bounding box center [267, 66] width 50 height 18
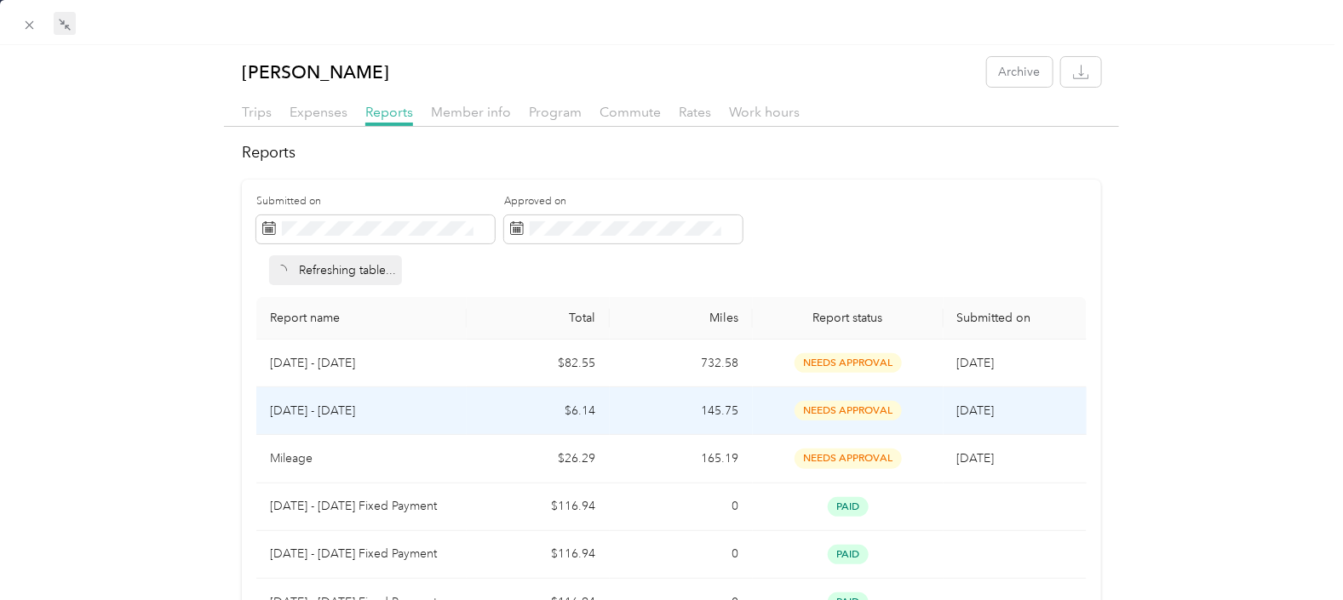
click at [635, 411] on td "145.75" at bounding box center [681, 412] width 143 height 48
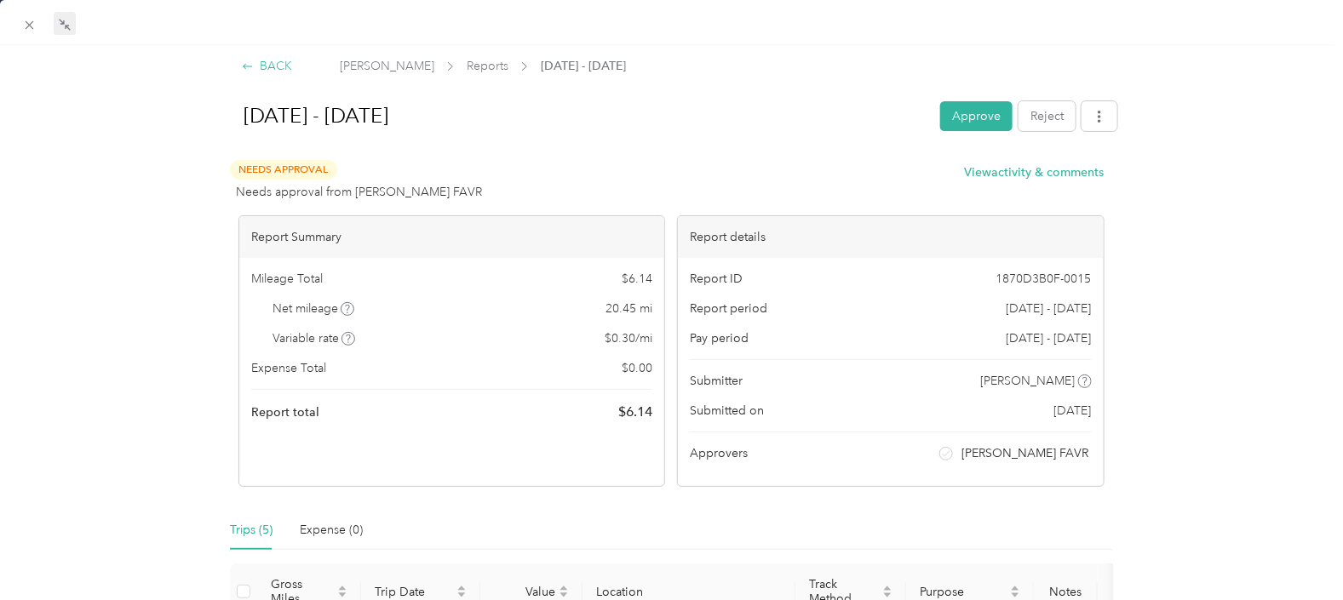
click at [278, 64] on div "BACK" at bounding box center [267, 66] width 50 height 18
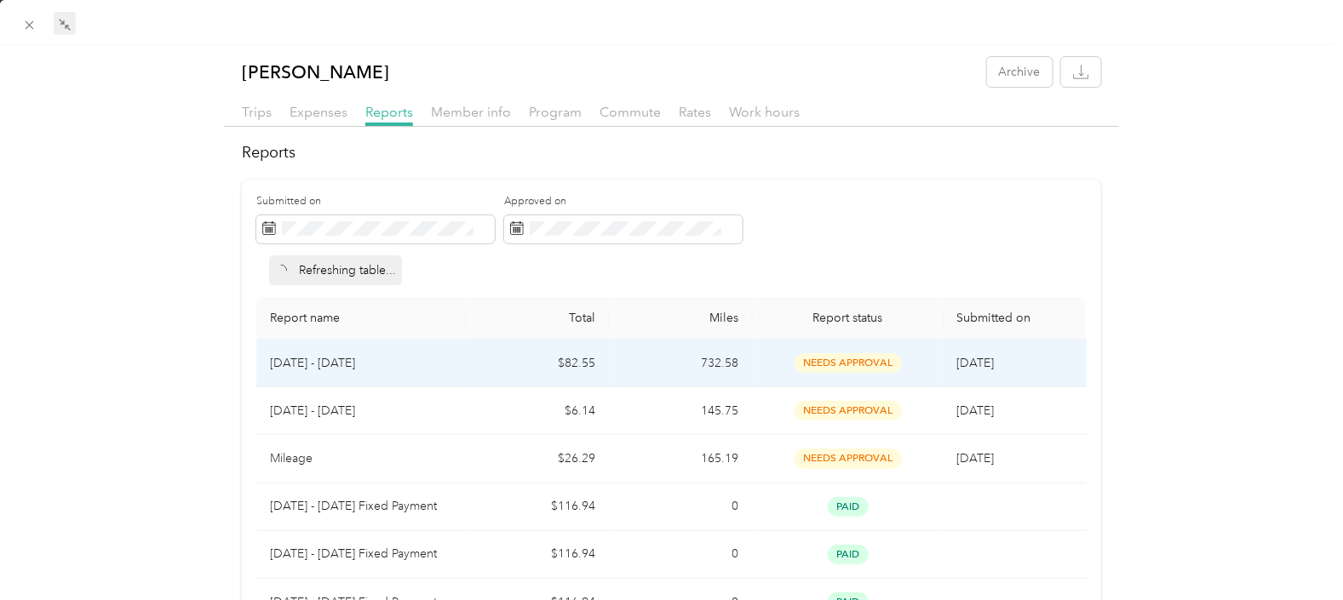
click at [472, 365] on td "$82.55" at bounding box center [538, 364] width 143 height 48
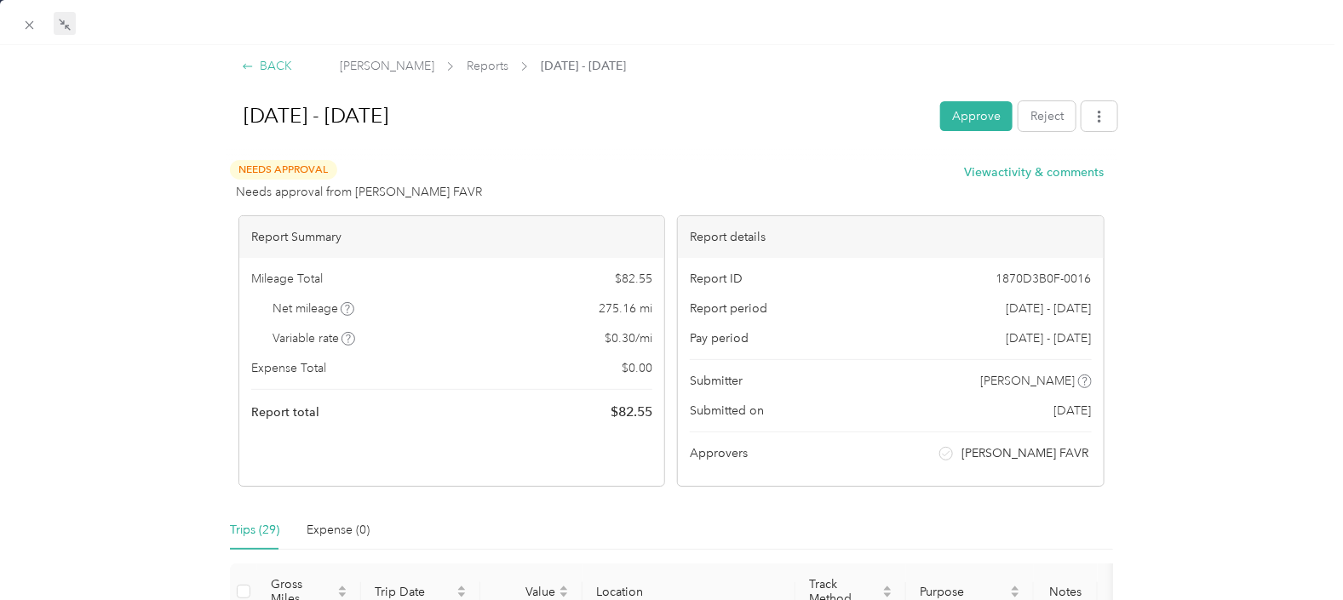
click at [259, 67] on div "BACK" at bounding box center [267, 66] width 50 height 18
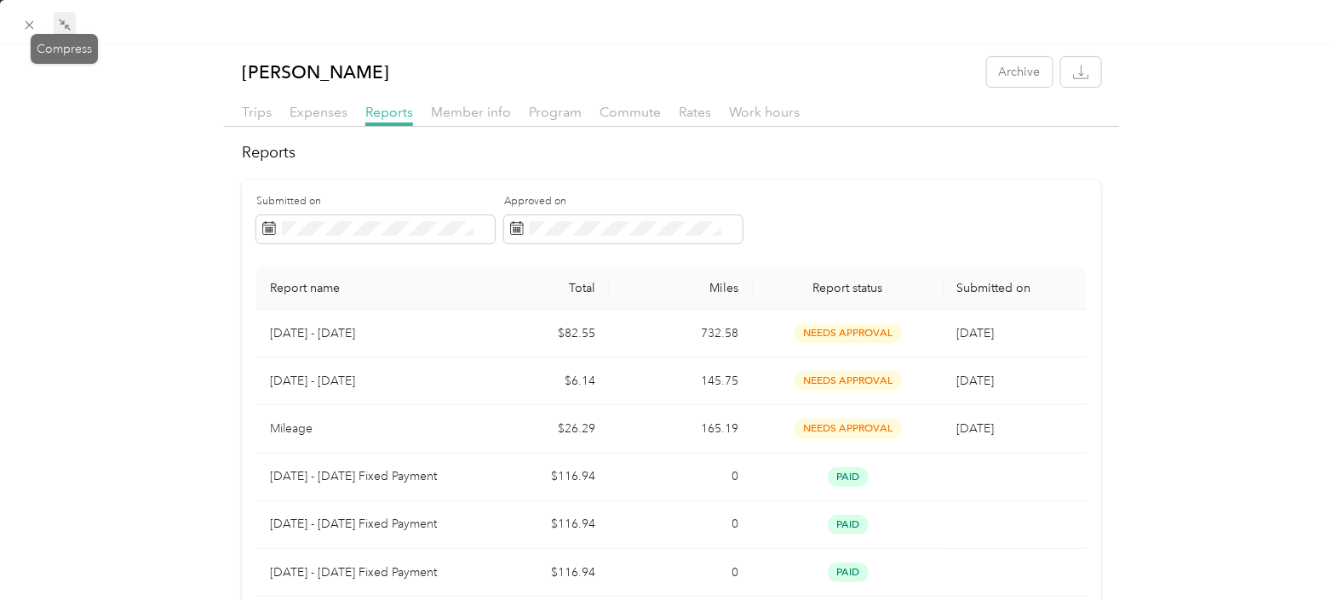
click at [62, 27] on icon at bounding box center [65, 25] width 14 height 14
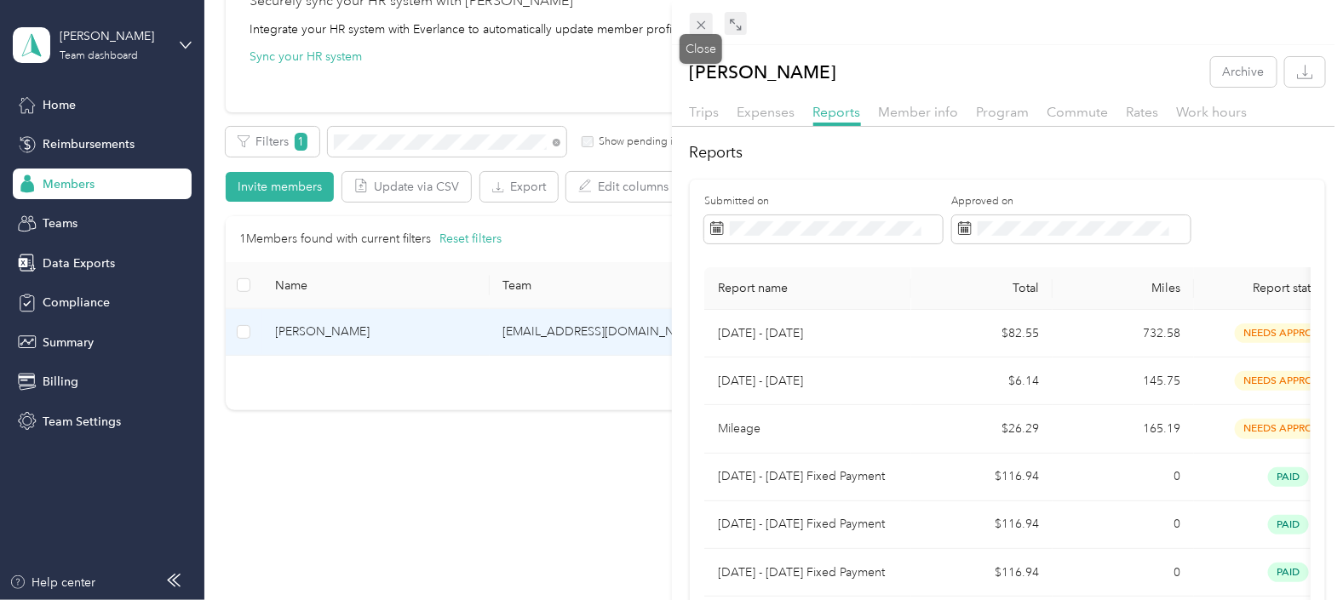
click at [699, 22] on icon at bounding box center [701, 25] width 14 height 14
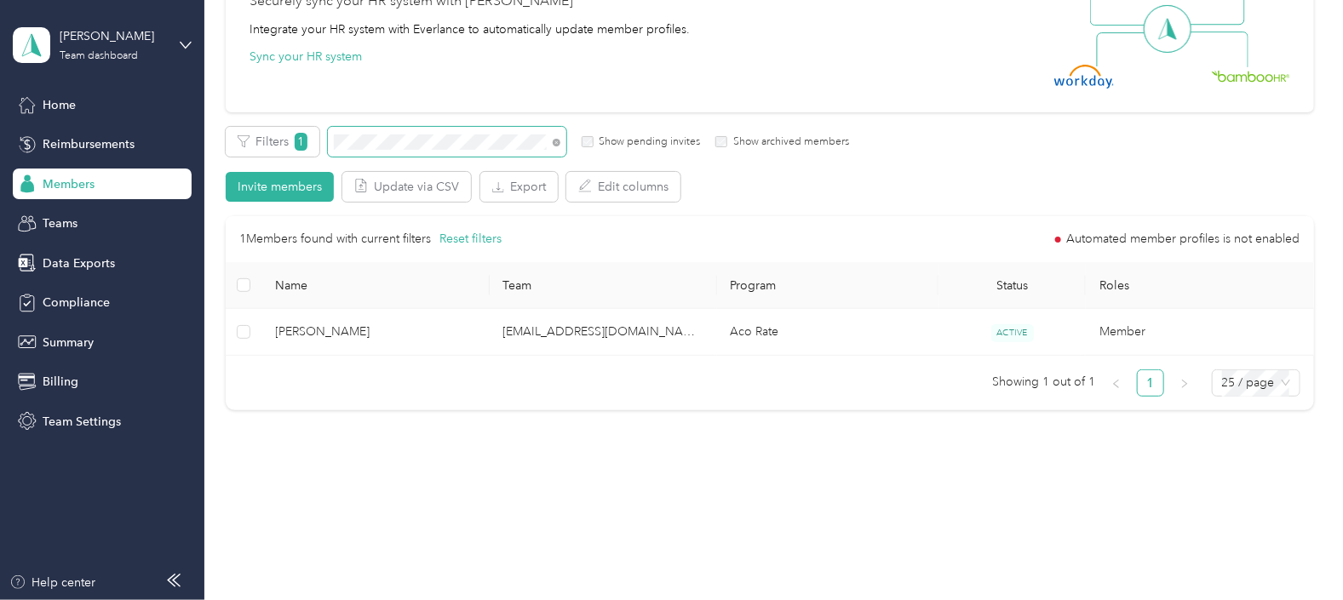
click at [322, 149] on div "Filters 1 Show pending invites Show archived members" at bounding box center [537, 142] width 623 height 30
